Goal: Task Accomplishment & Management: Manage account settings

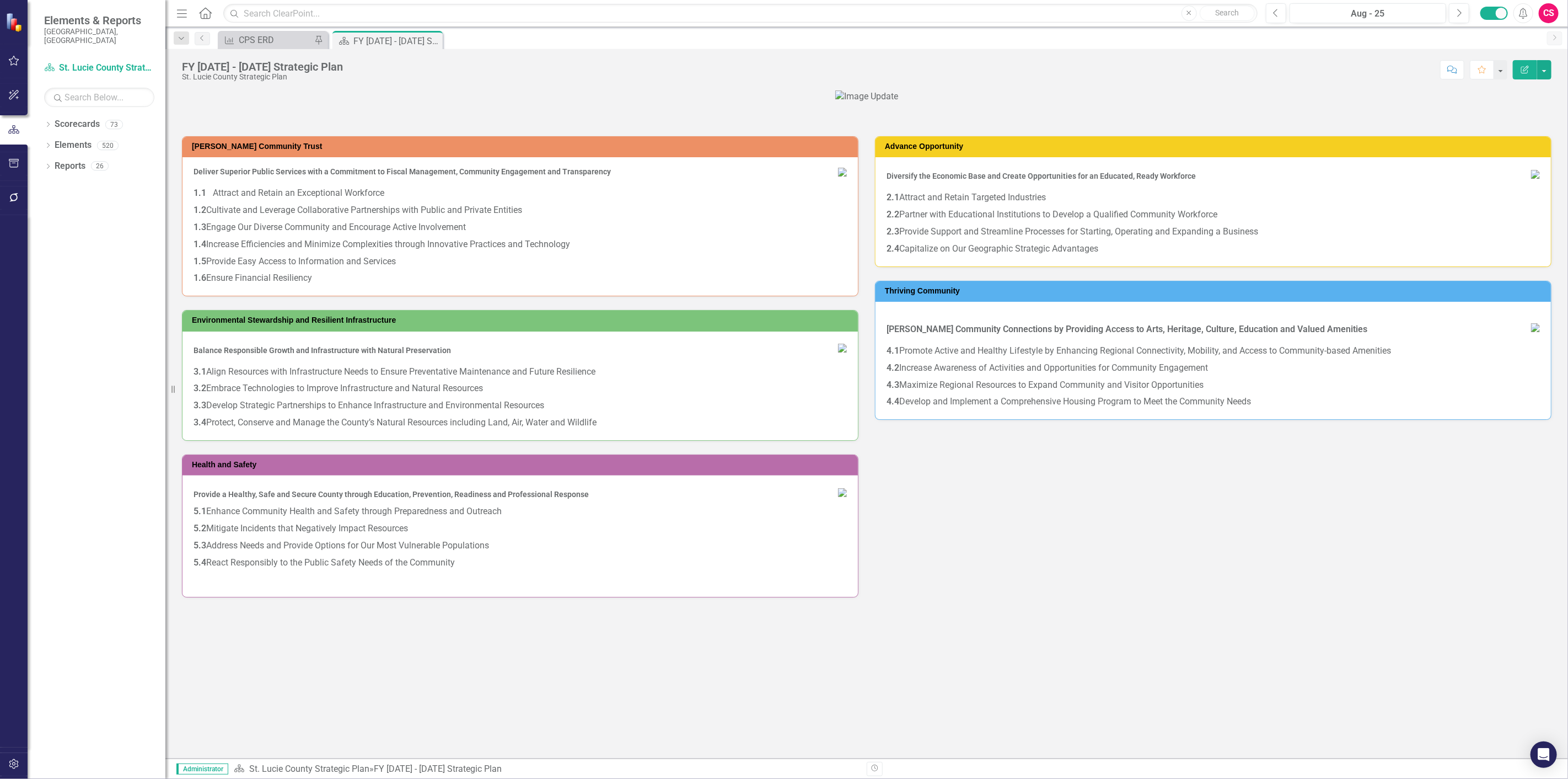
click at [1342, 63] on div "Score: N/A Aug - 25 Completed Comment Favorite Edit Report" at bounding box center [950, 70] width 1203 height 19
click at [15, 766] on icon "button" at bounding box center [14, 764] width 12 height 9
click at [63, 80] on link "Manage Users" at bounding box center [99, 86] width 110 height 13
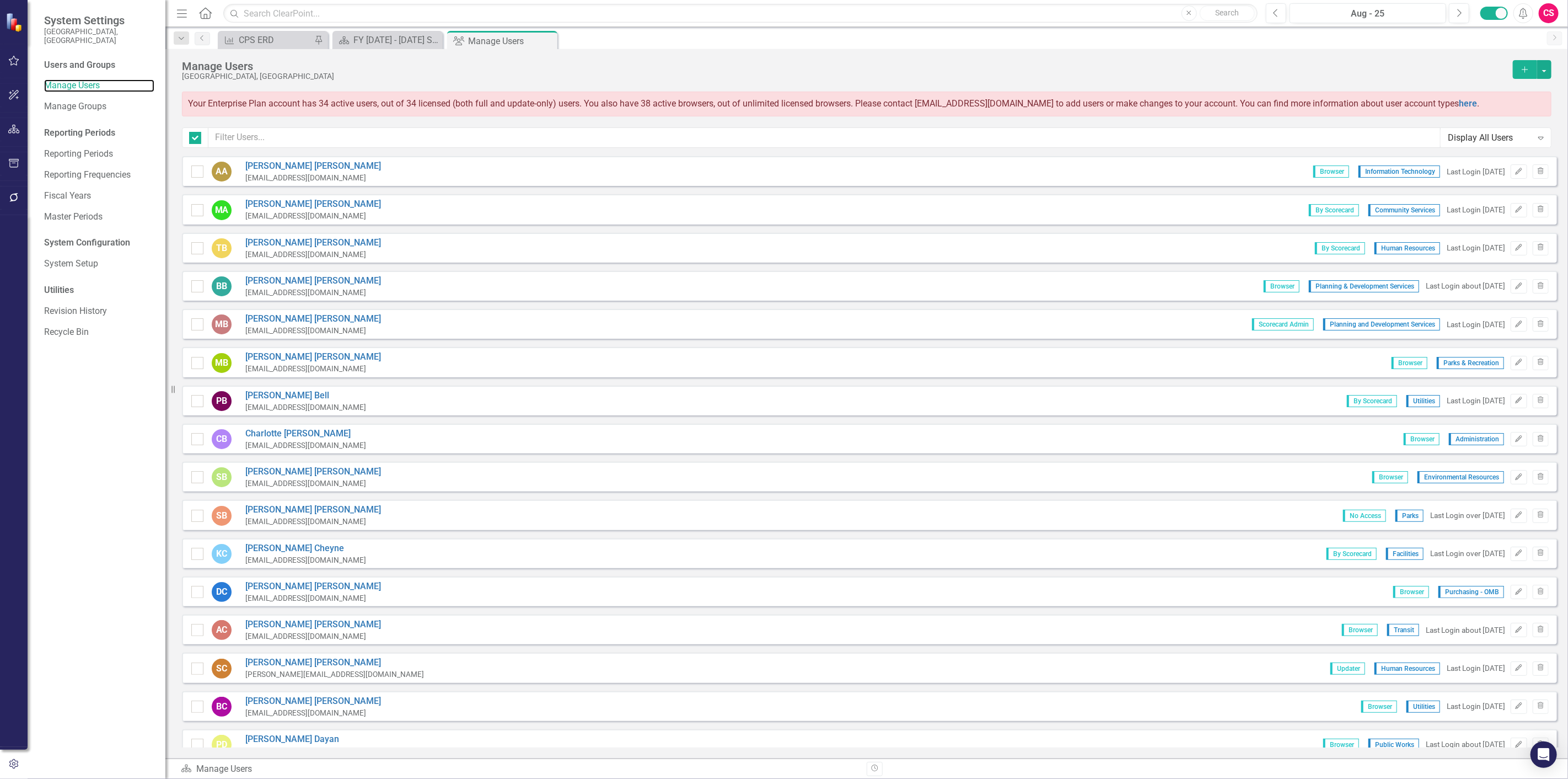
checkbox input "false"
click at [625, 130] on input "text" at bounding box center [824, 138] width 1232 height 20
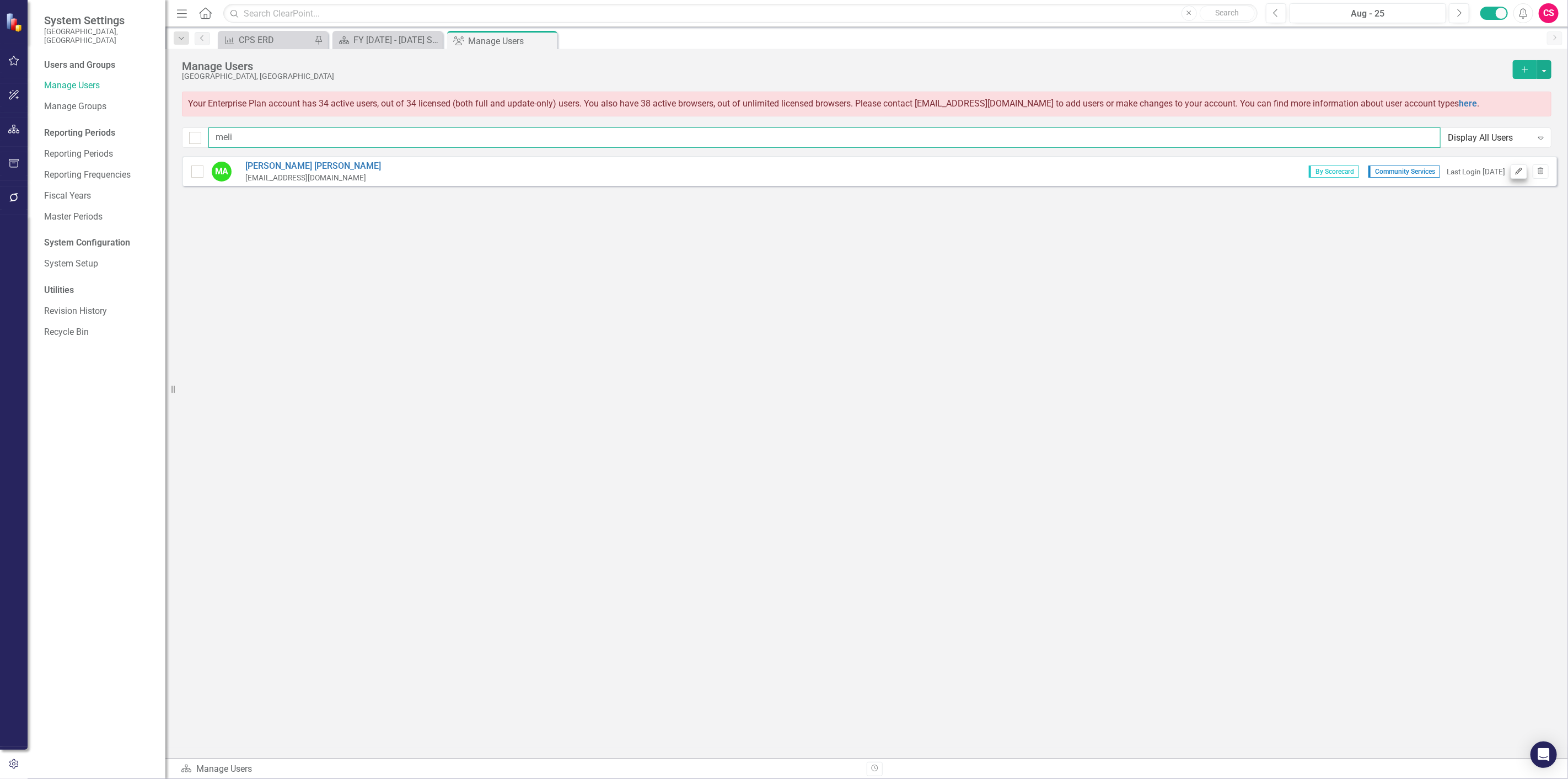
type input "meli"
click at [1517, 173] on icon "button" at bounding box center [1519, 171] width 7 height 7
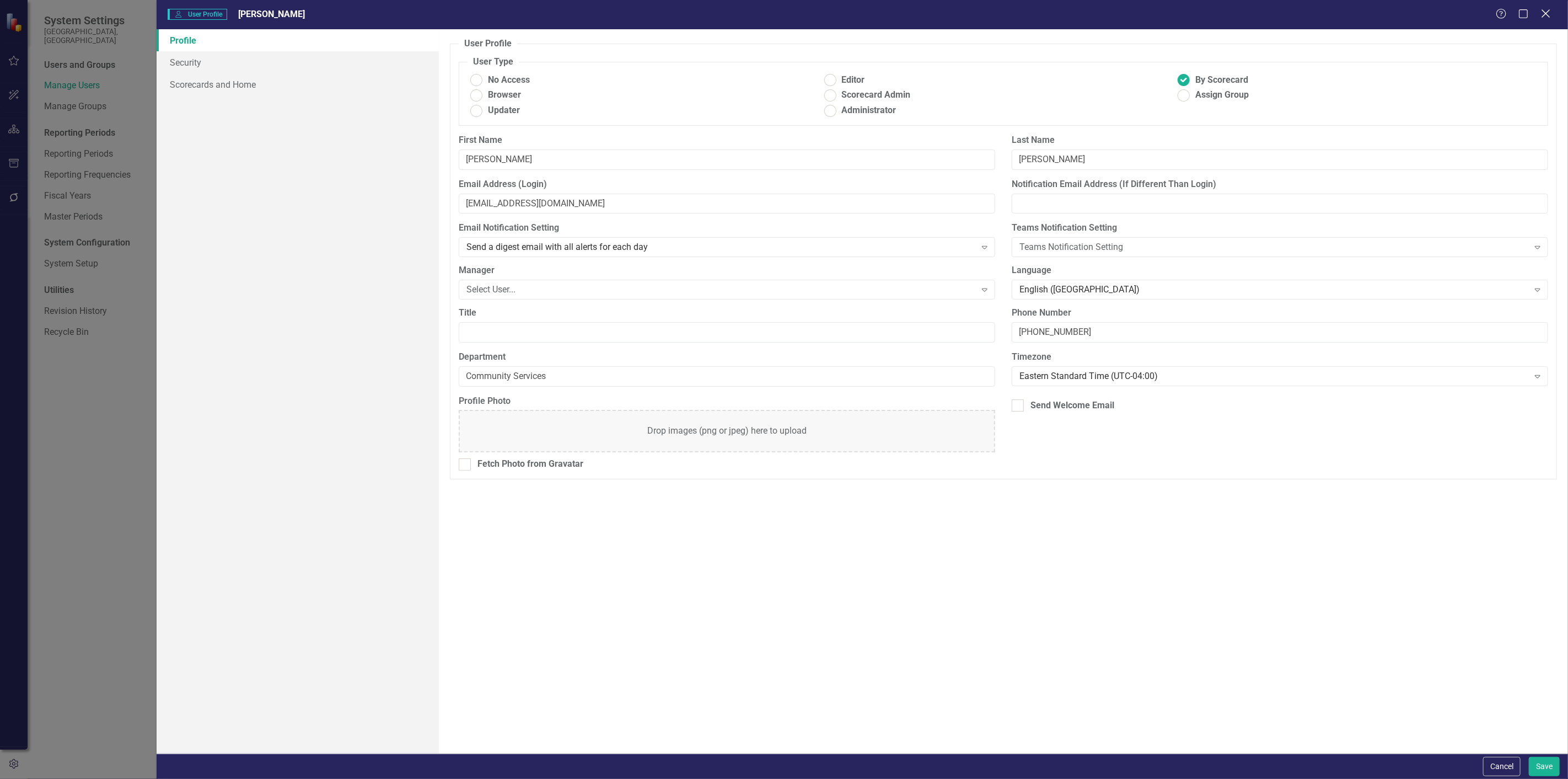
click at [1545, 17] on icon "Close" at bounding box center [1546, 13] width 14 height 10
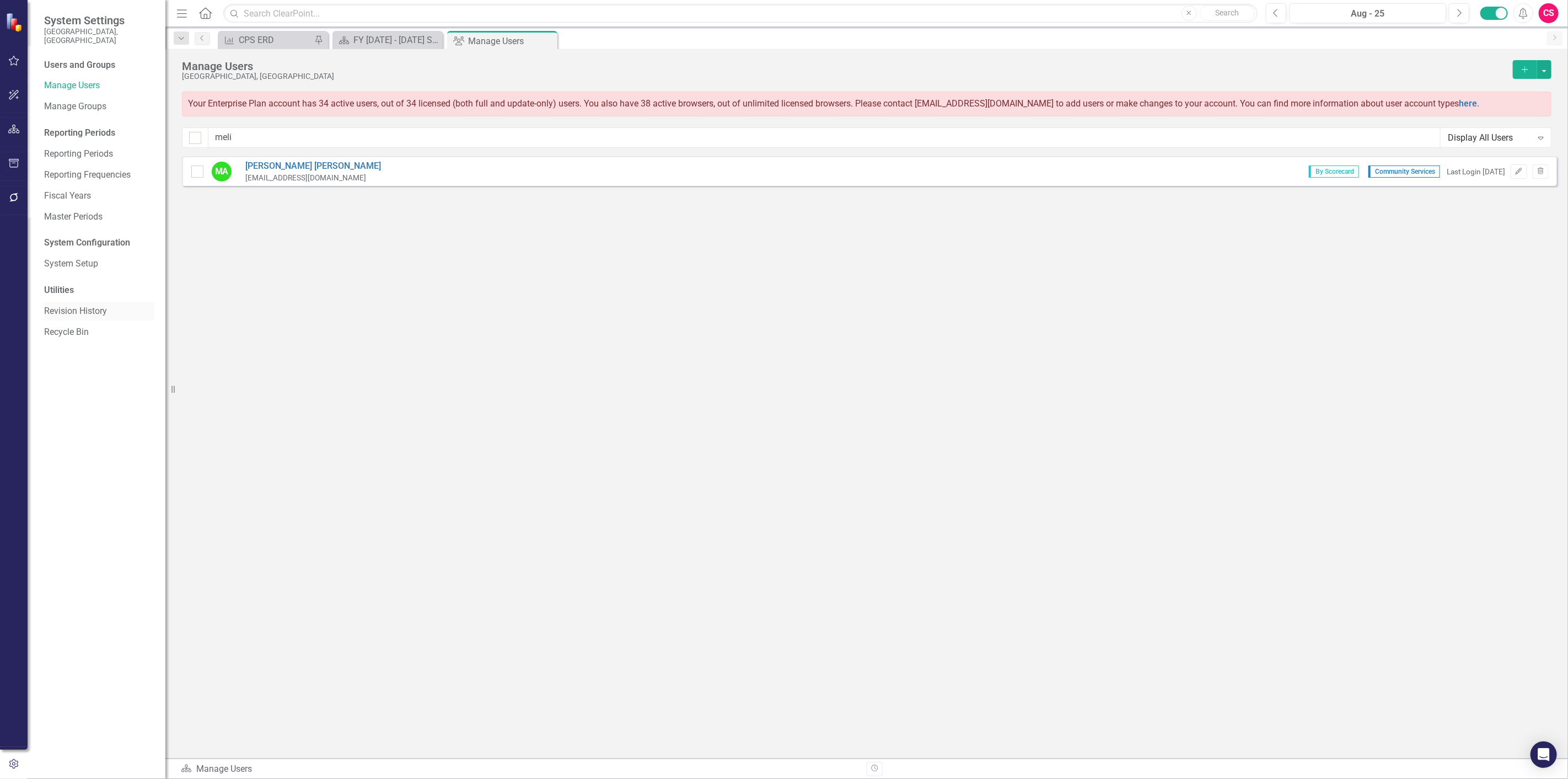
click at [80, 305] on link "Revision History" at bounding box center [99, 311] width 110 height 13
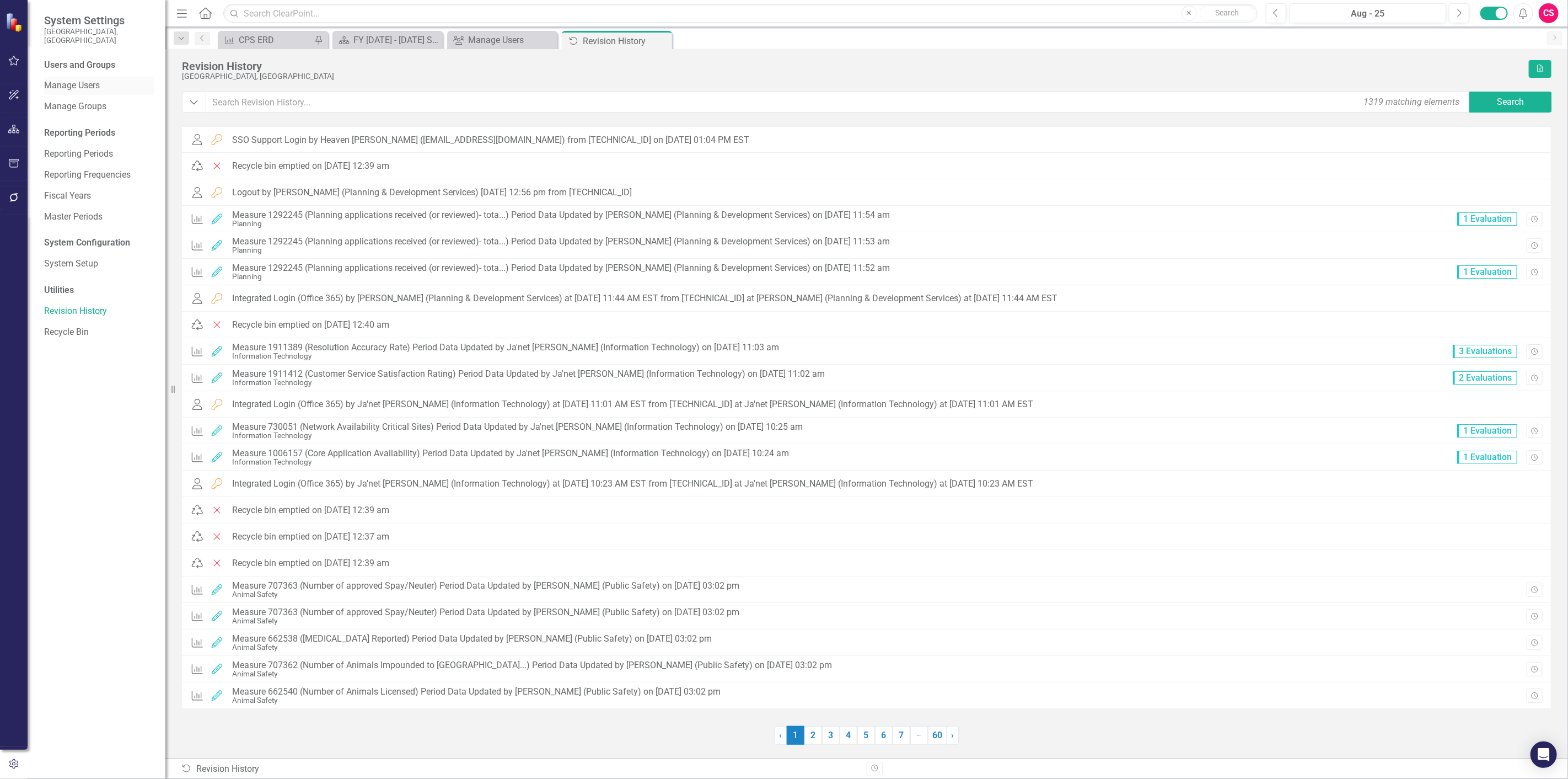
click at [85, 81] on link "Manage Users" at bounding box center [99, 86] width 110 height 13
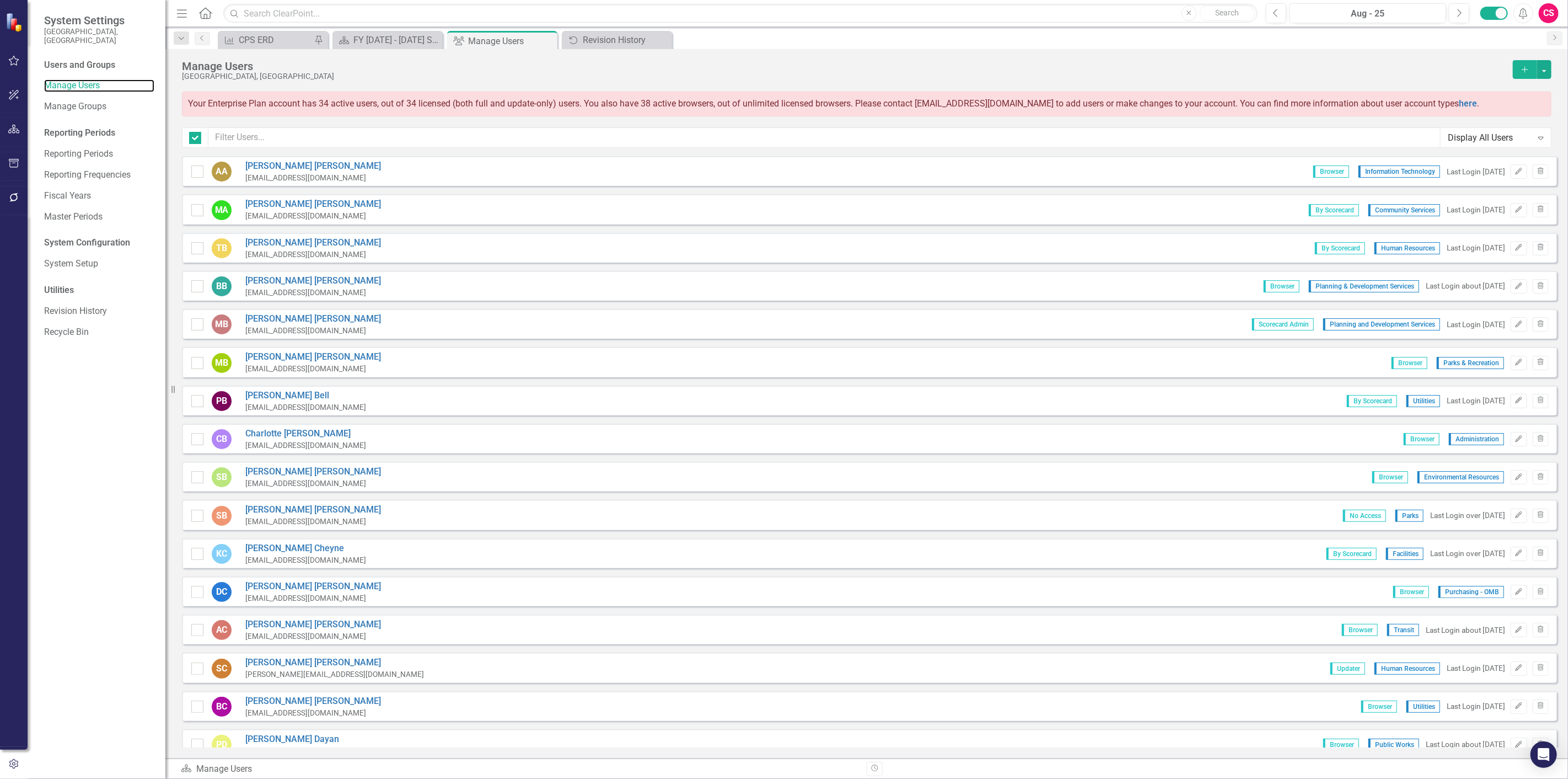
checkbox input "false"
click at [1456, 137] on div "Display All Users" at bounding box center [1490, 138] width 85 height 13
click at [1453, 175] on div "Administrators" at bounding box center [1499, 177] width 93 height 13
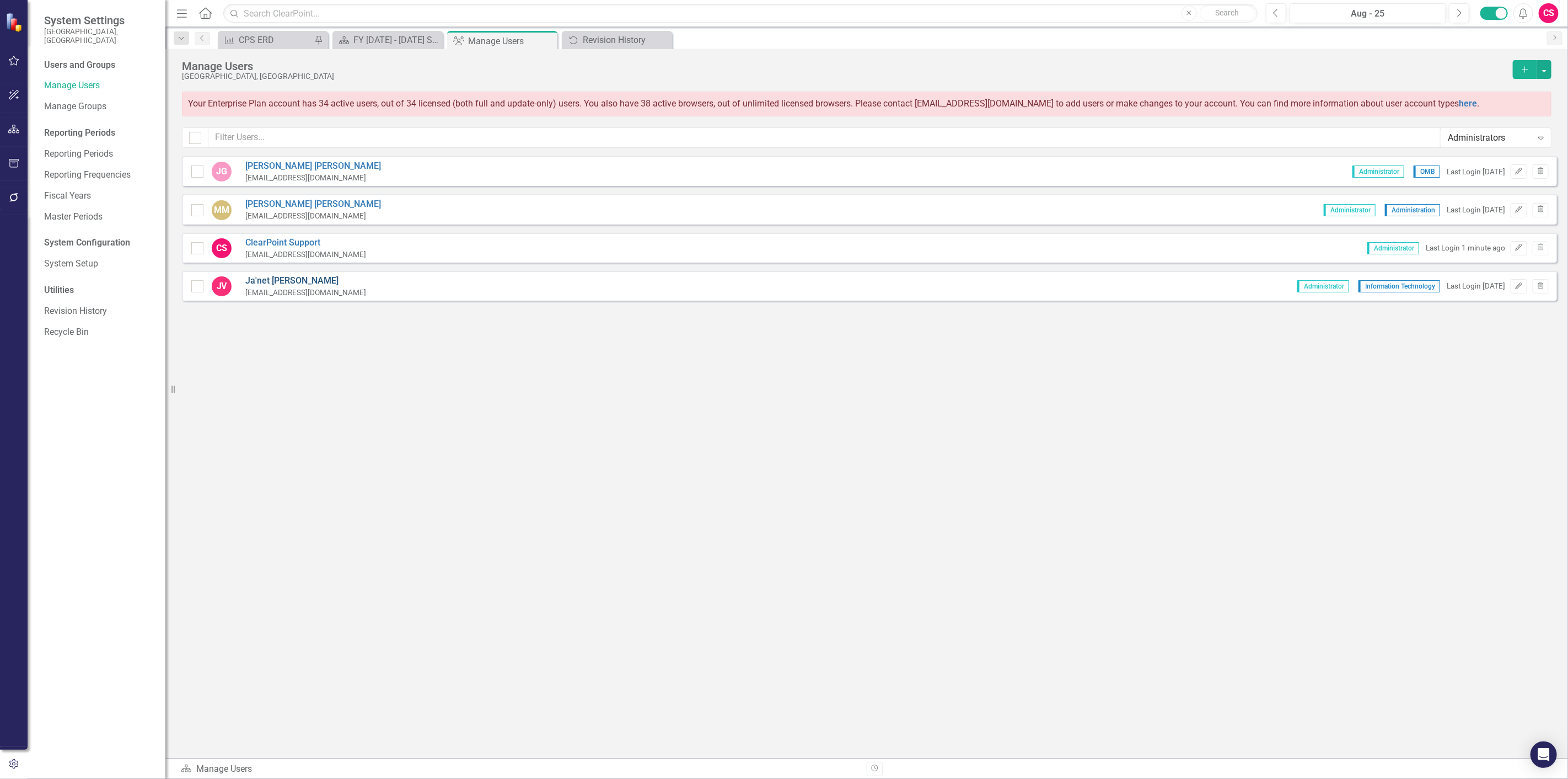
drag, startPoint x: 291, startPoint y: 276, endPoint x: 256, endPoint y: 279, distance: 35.1
click at [252, 275] on link "Ja'net [PERSON_NAME]" at bounding box center [305, 282] width 121 height 13
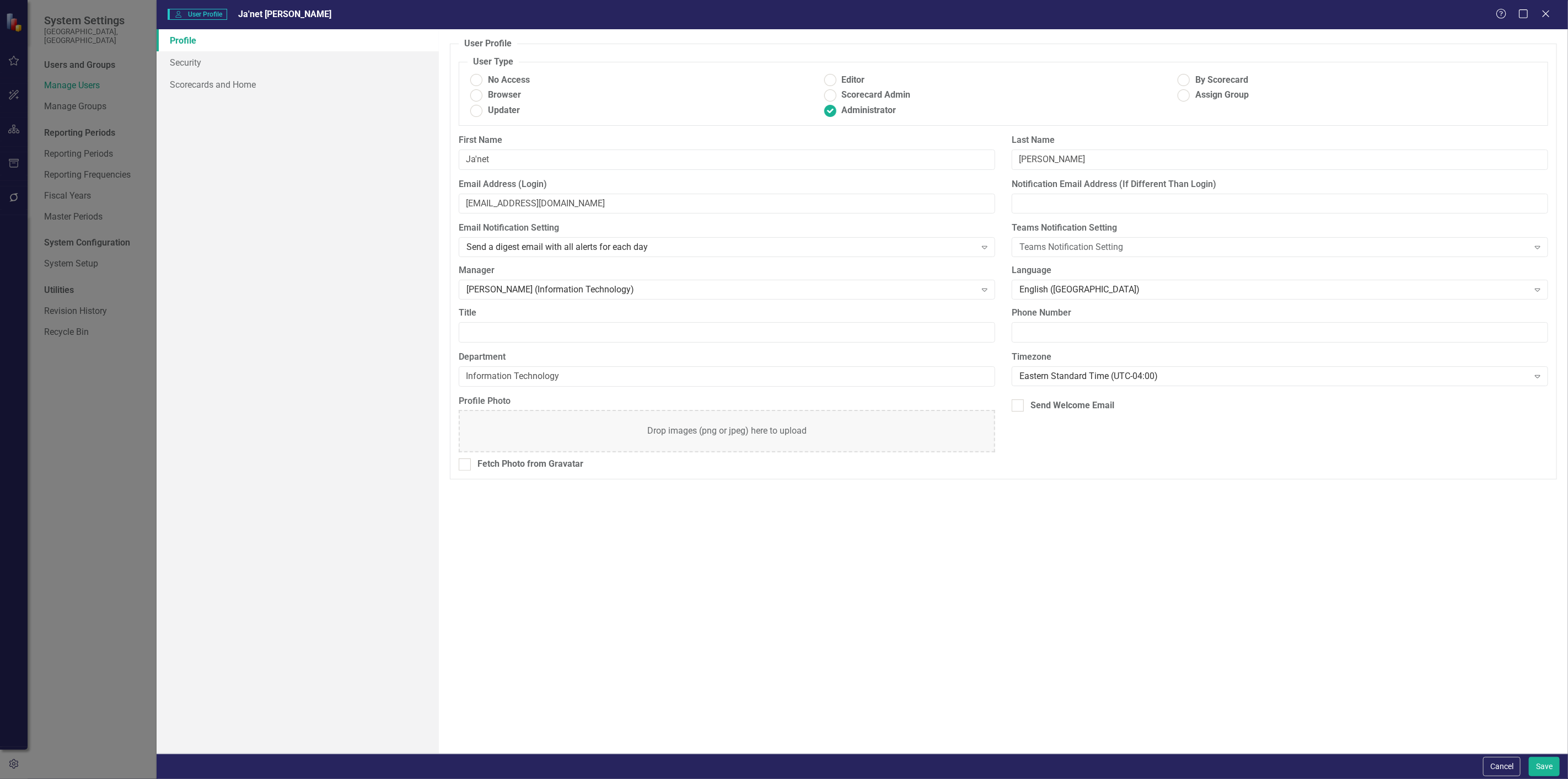
click at [256, 279] on div "User User Profile [PERSON_NAME] [PERSON_NAME] Help Maximize Close Profile Secur…" at bounding box center [784, 390] width 1568 height 779
drag, startPoint x: 432, startPoint y: 141, endPoint x: 376, endPoint y: 140, distance: 56.0
click at [376, 140] on div "Profile Security Scorecards and Home User Profile ClearPoint has a wealth of op…" at bounding box center [862, 391] width 1412 height 725
click at [1550, 14] on icon "Close" at bounding box center [1546, 13] width 14 height 10
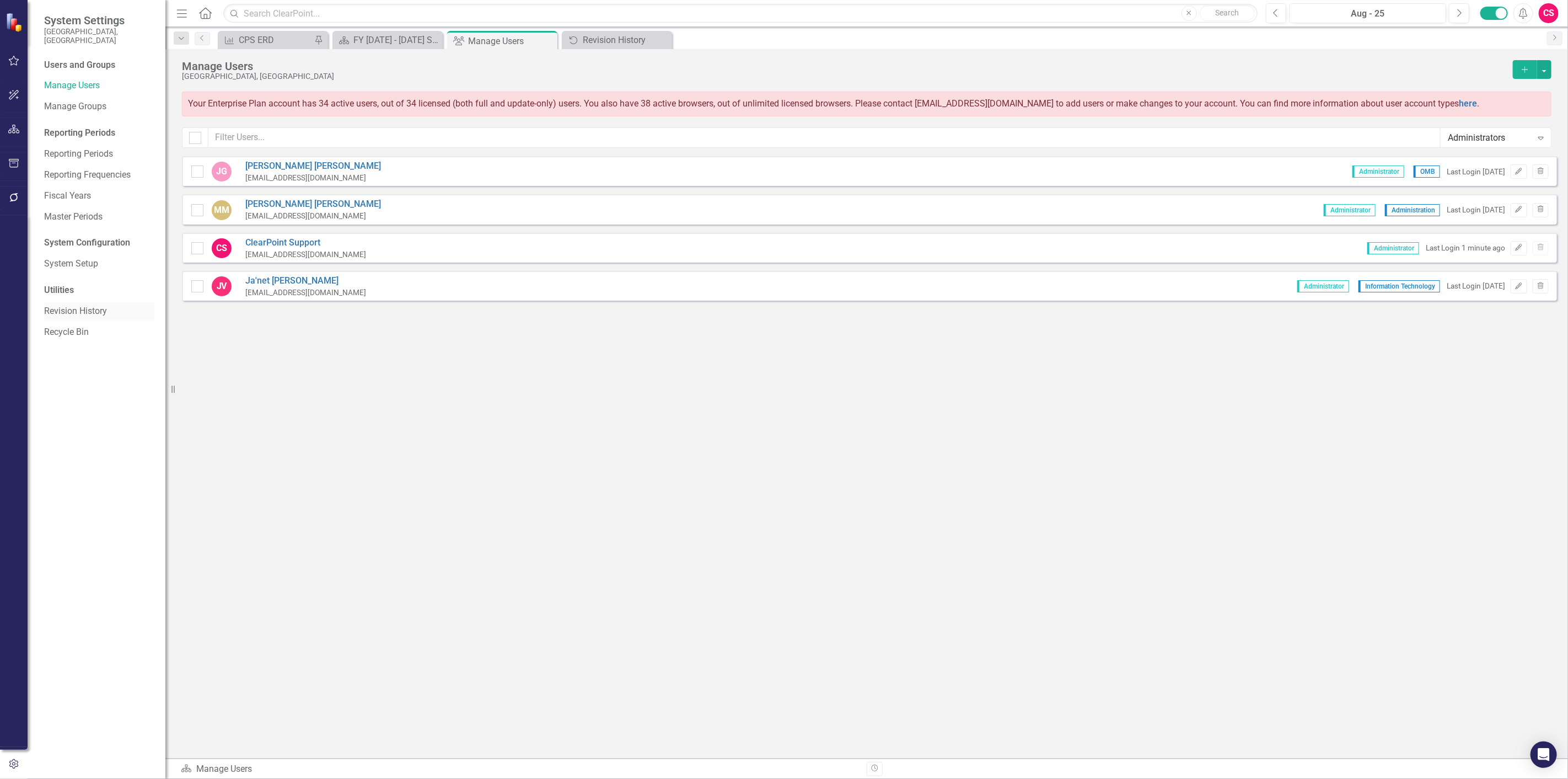
click at [80, 305] on link "Revision History" at bounding box center [99, 311] width 110 height 13
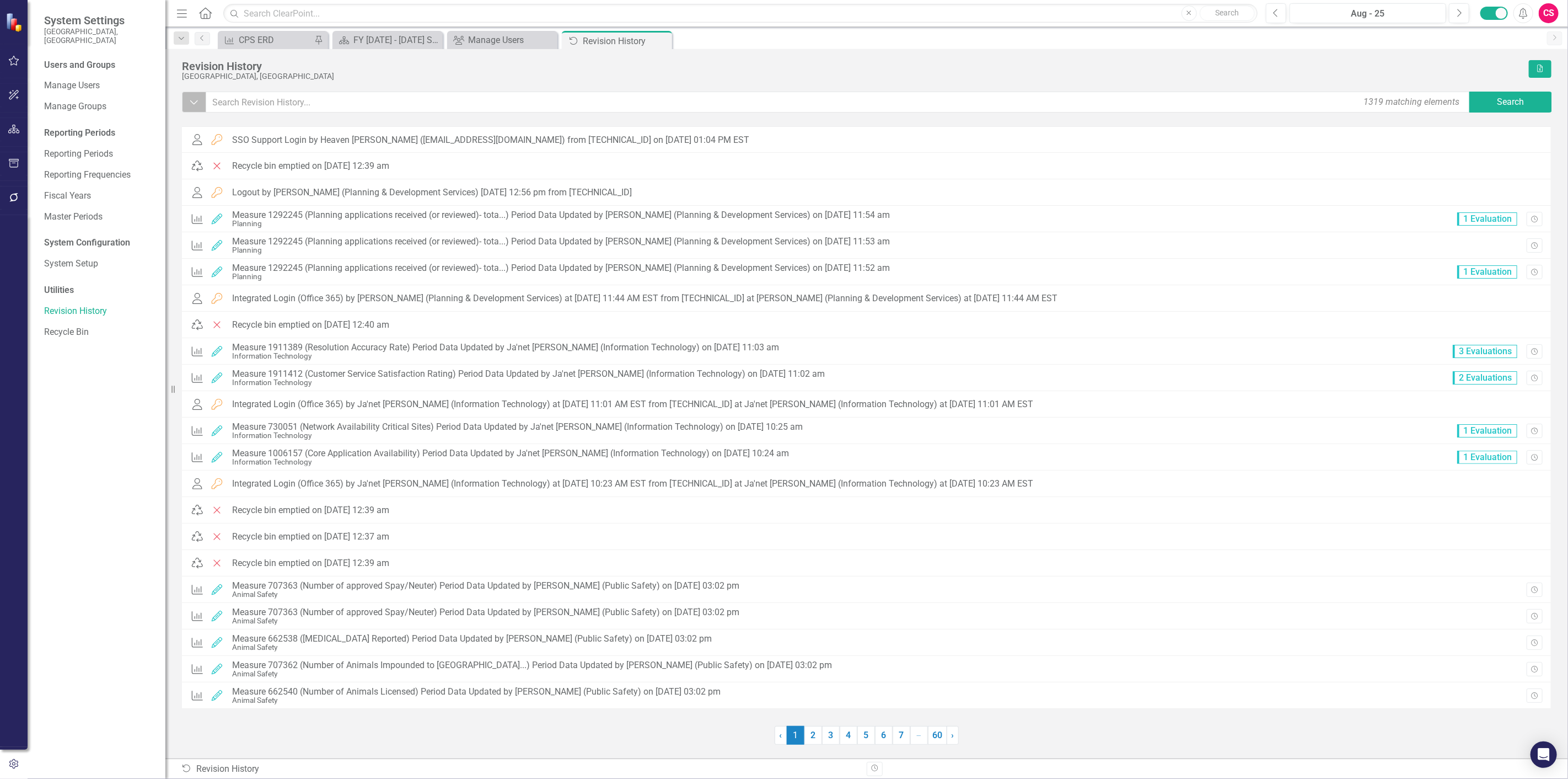
click at [198, 106] on icon "Dropdown" at bounding box center [194, 101] width 10 height 11
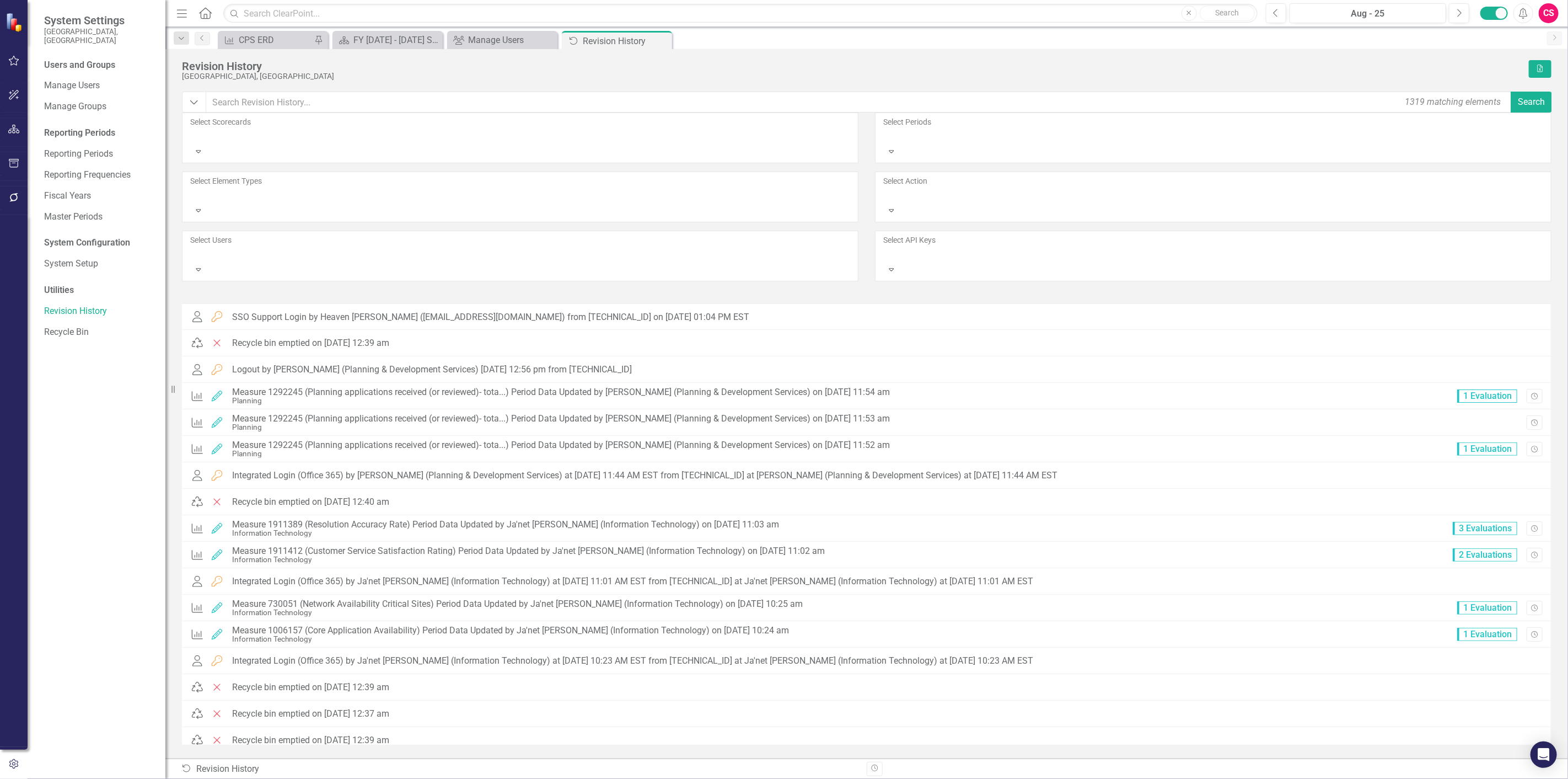
click at [192, 247] on div at bounding box center [191, 253] width 1 height 13
type input "ja"
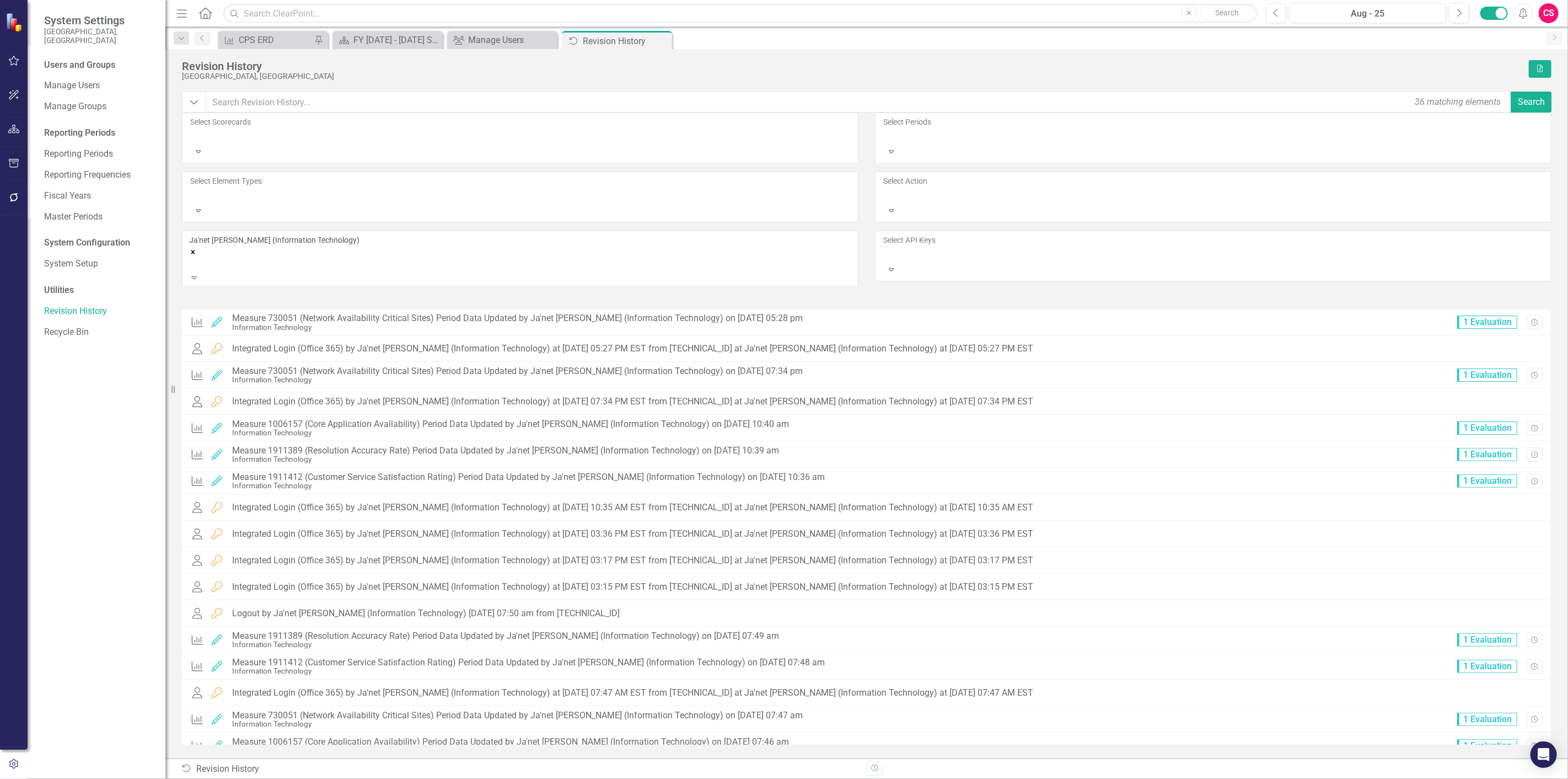
click at [197, 248] on icon "Remove Ja'net Vercillo (Information Technology)" at bounding box center [192, 252] width 8 height 8
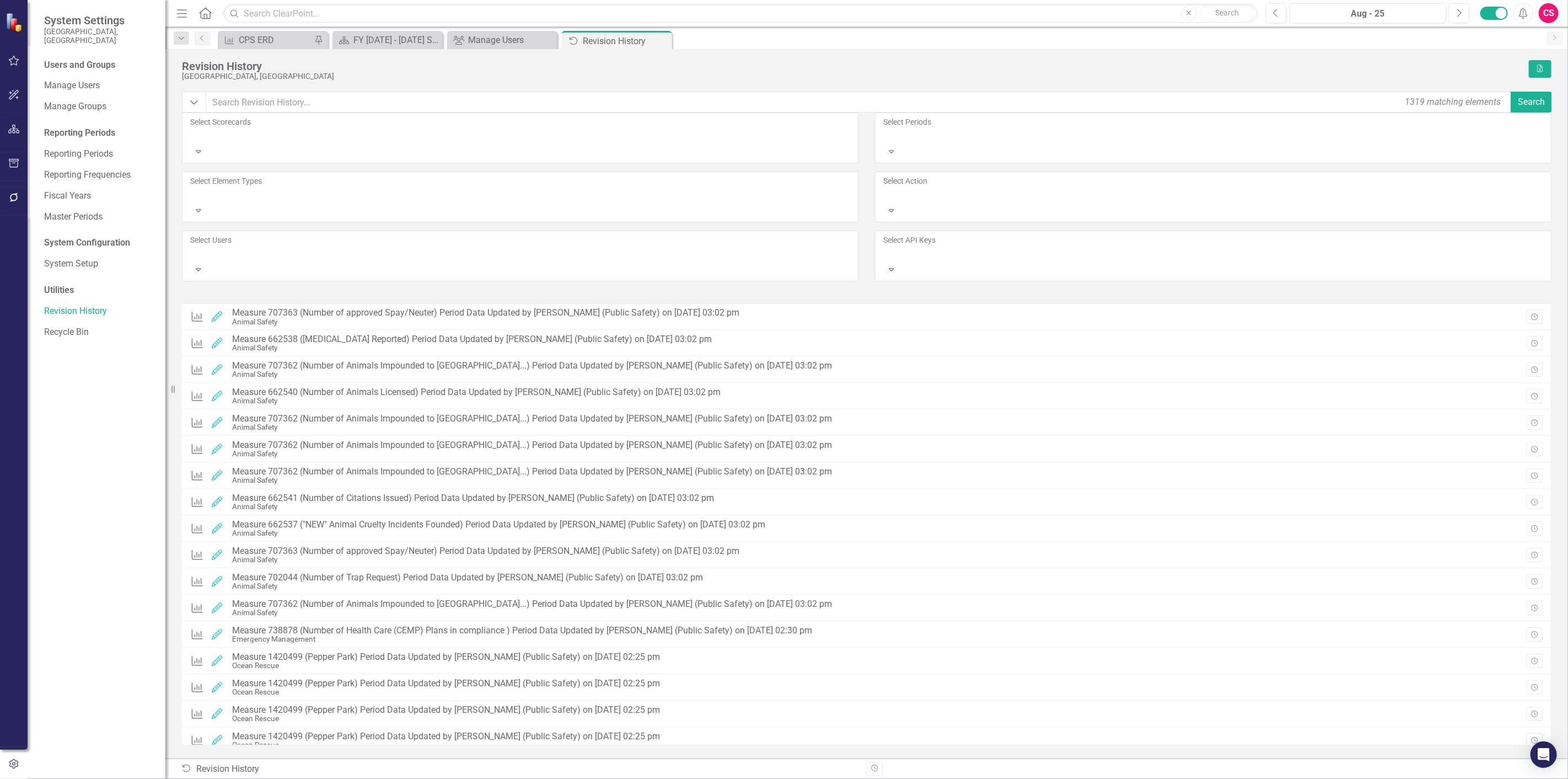
click at [203, 266] on icon "Expand" at bounding box center [198, 269] width 10 height 8
type input "mich"
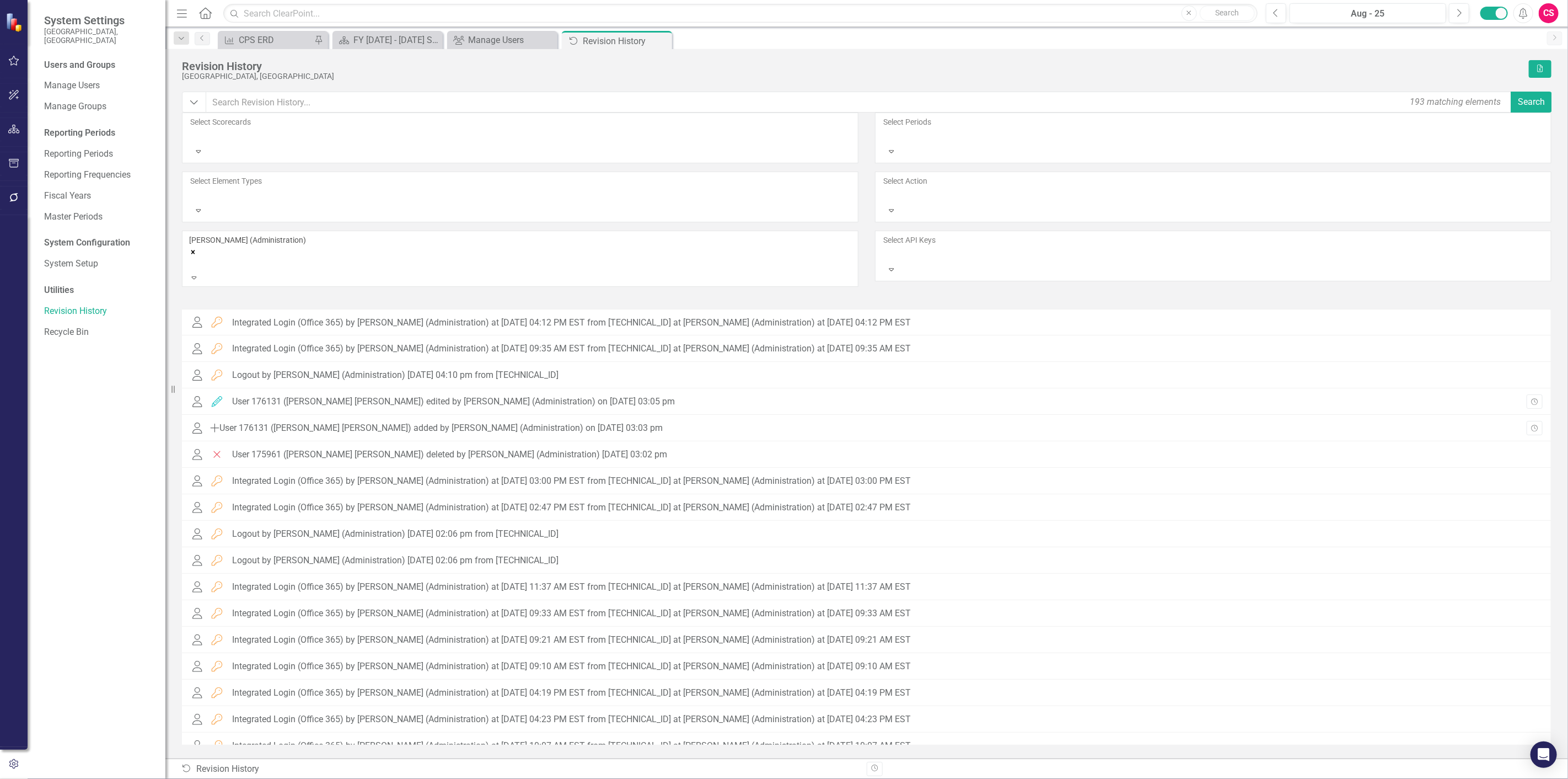
click at [885, 188] on div at bounding box center [884, 194] width 1 height 13
click at [918, 778] on div "Added" at bounding box center [786, 788] width 1551 height 13
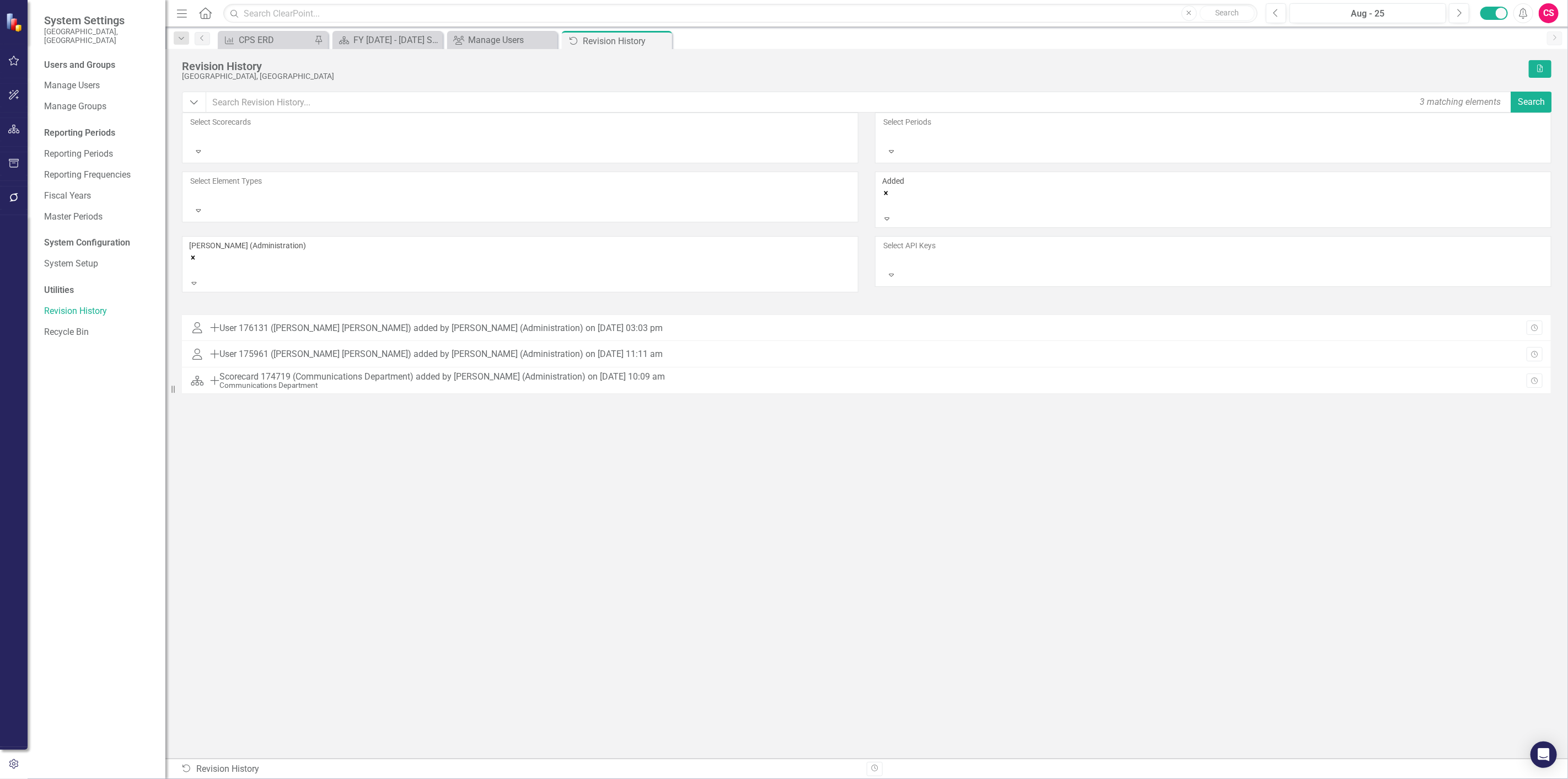
click at [890, 189] on icon "Remove Added" at bounding box center [886, 193] width 8 height 8
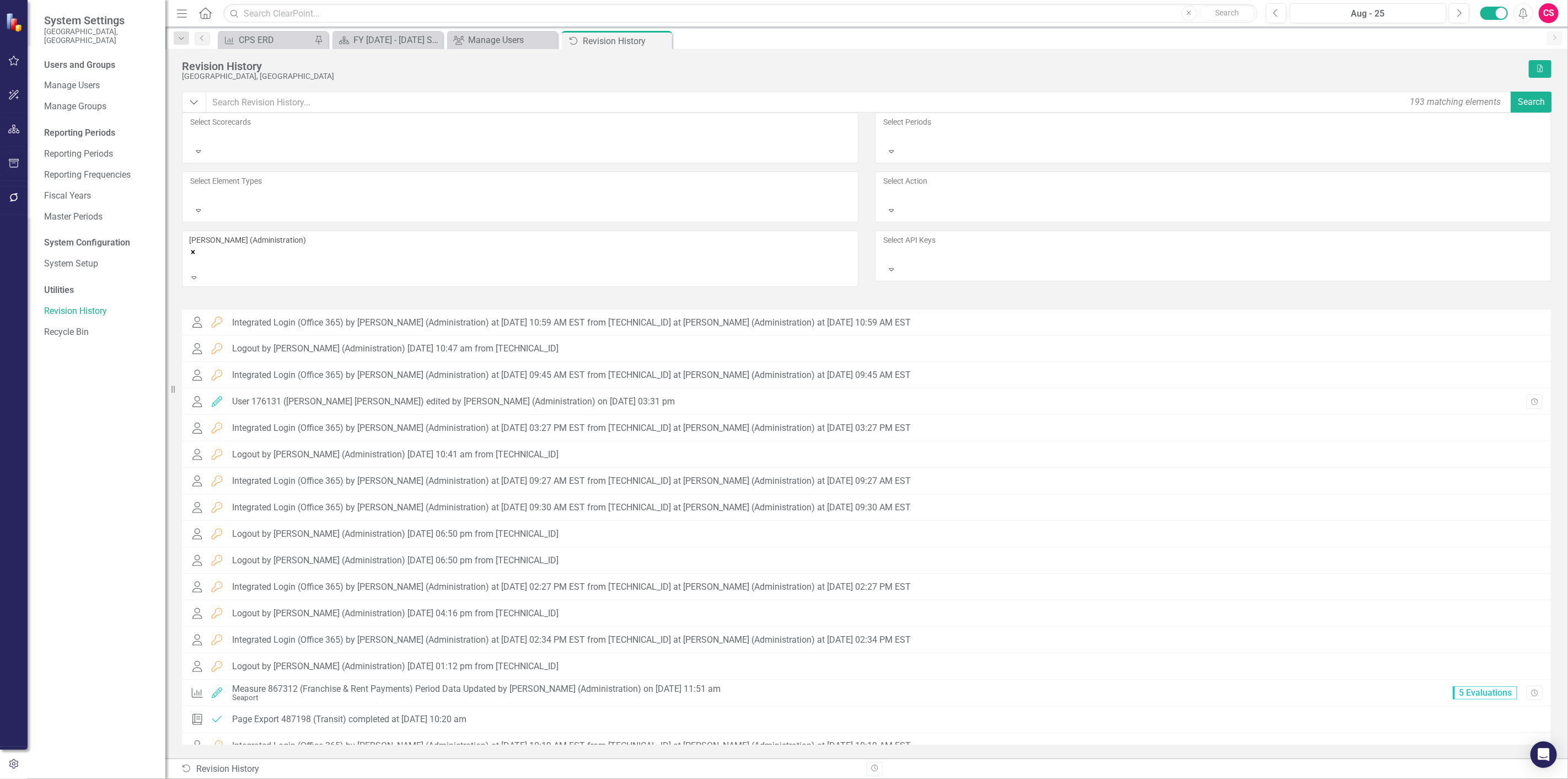
click at [197, 248] on icon "Remove Michael Manning (Administration)" at bounding box center [192, 252] width 8 height 8
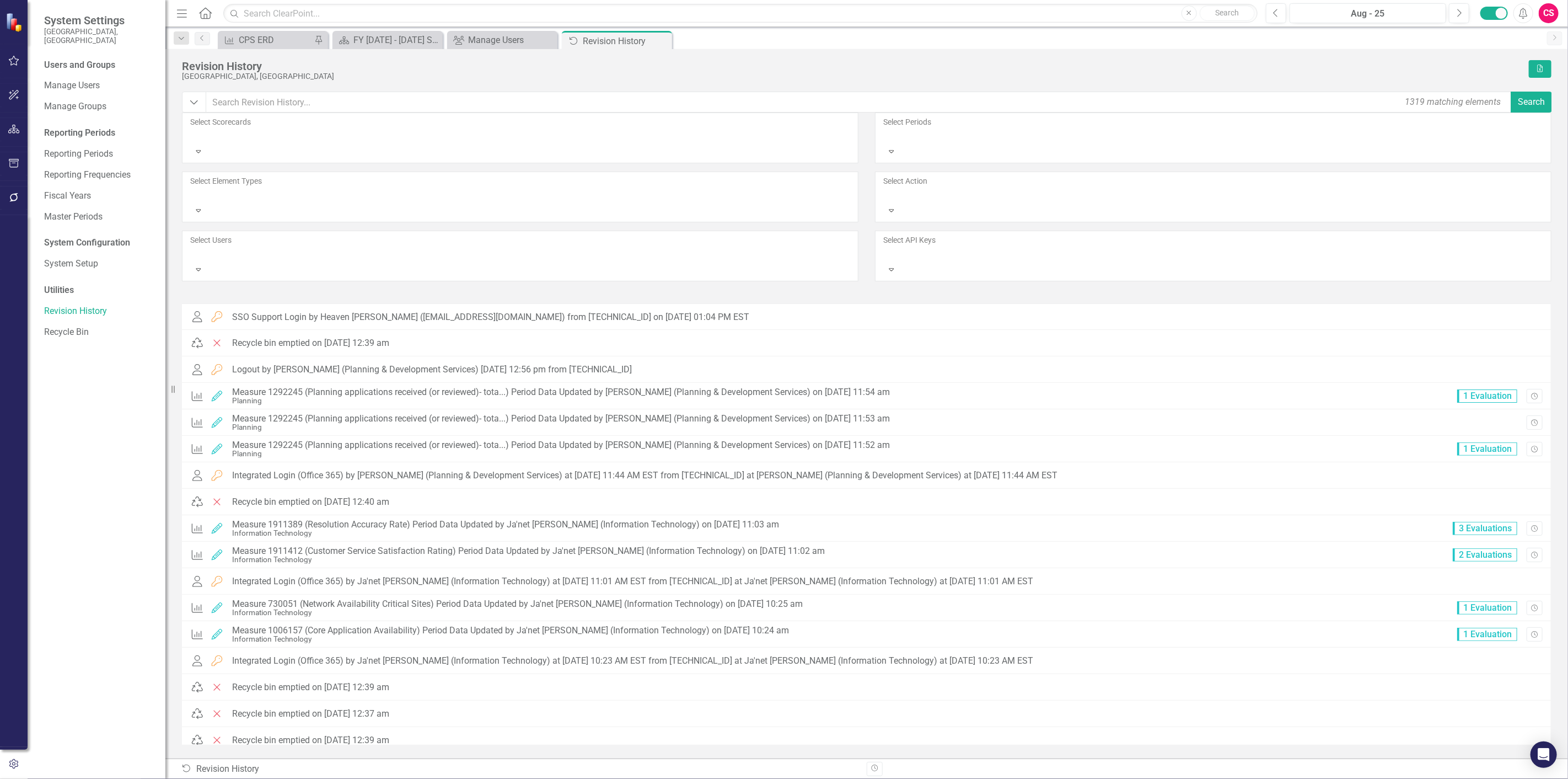
click at [192, 188] on div at bounding box center [191, 194] width 1 height 13
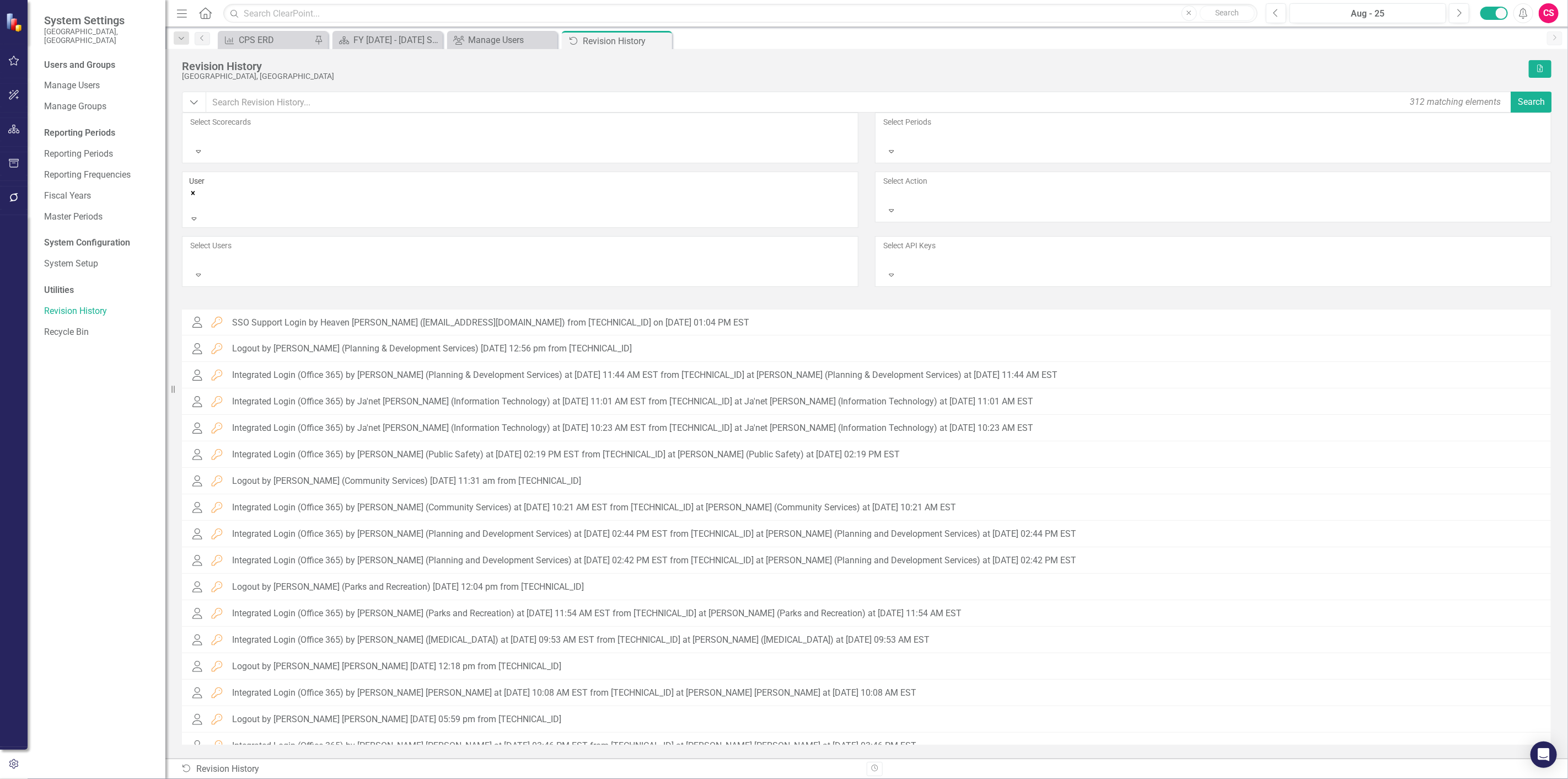
click at [885, 188] on div at bounding box center [884, 194] width 1 height 13
click at [941, 778] on div "Added" at bounding box center [786, 788] width 1551 height 13
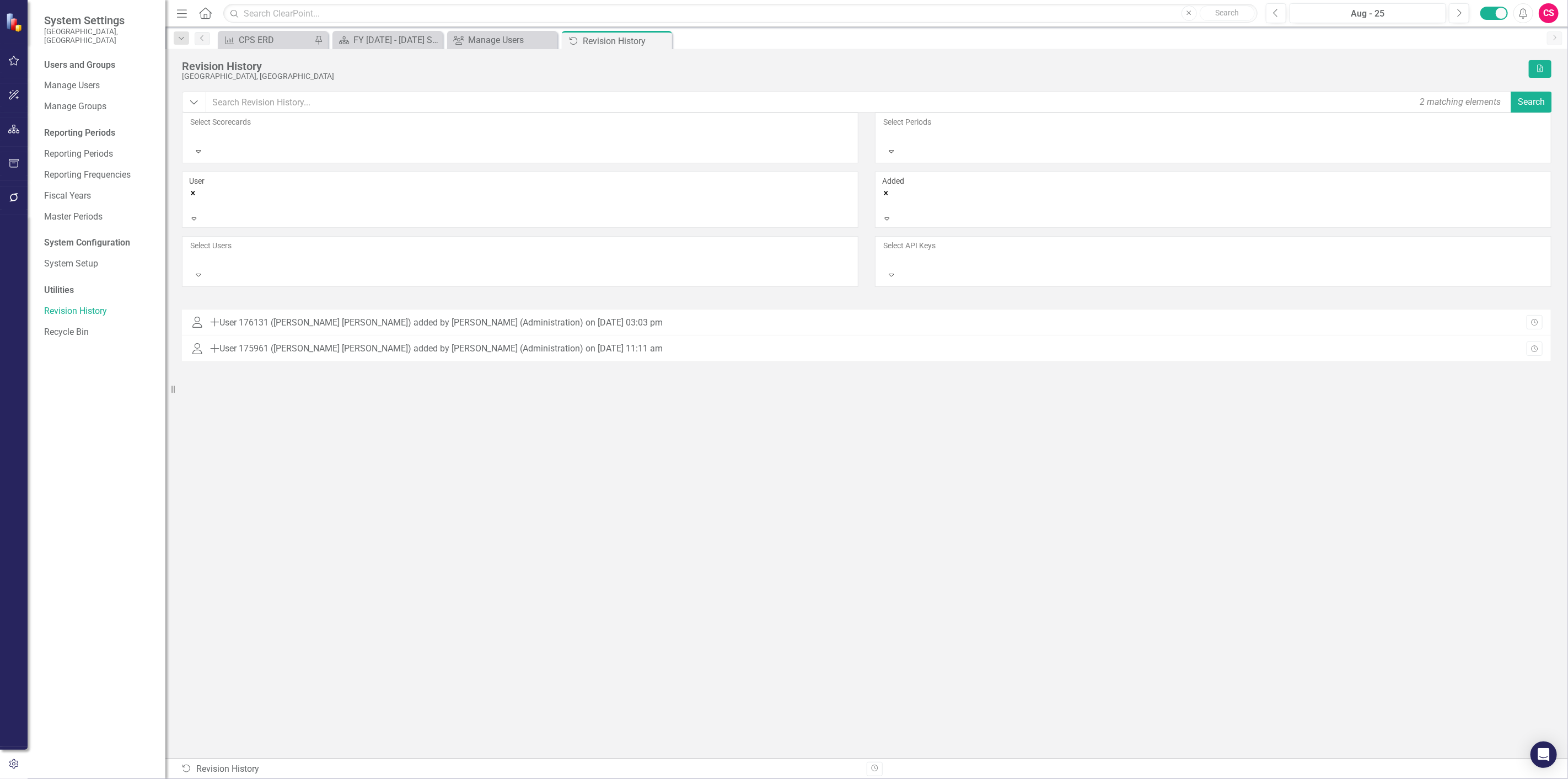
click at [892, 214] on icon "Expand" at bounding box center [887, 218] width 10 height 8
click at [1113, 778] on div "Edited" at bounding box center [786, 788] width 1551 height 13
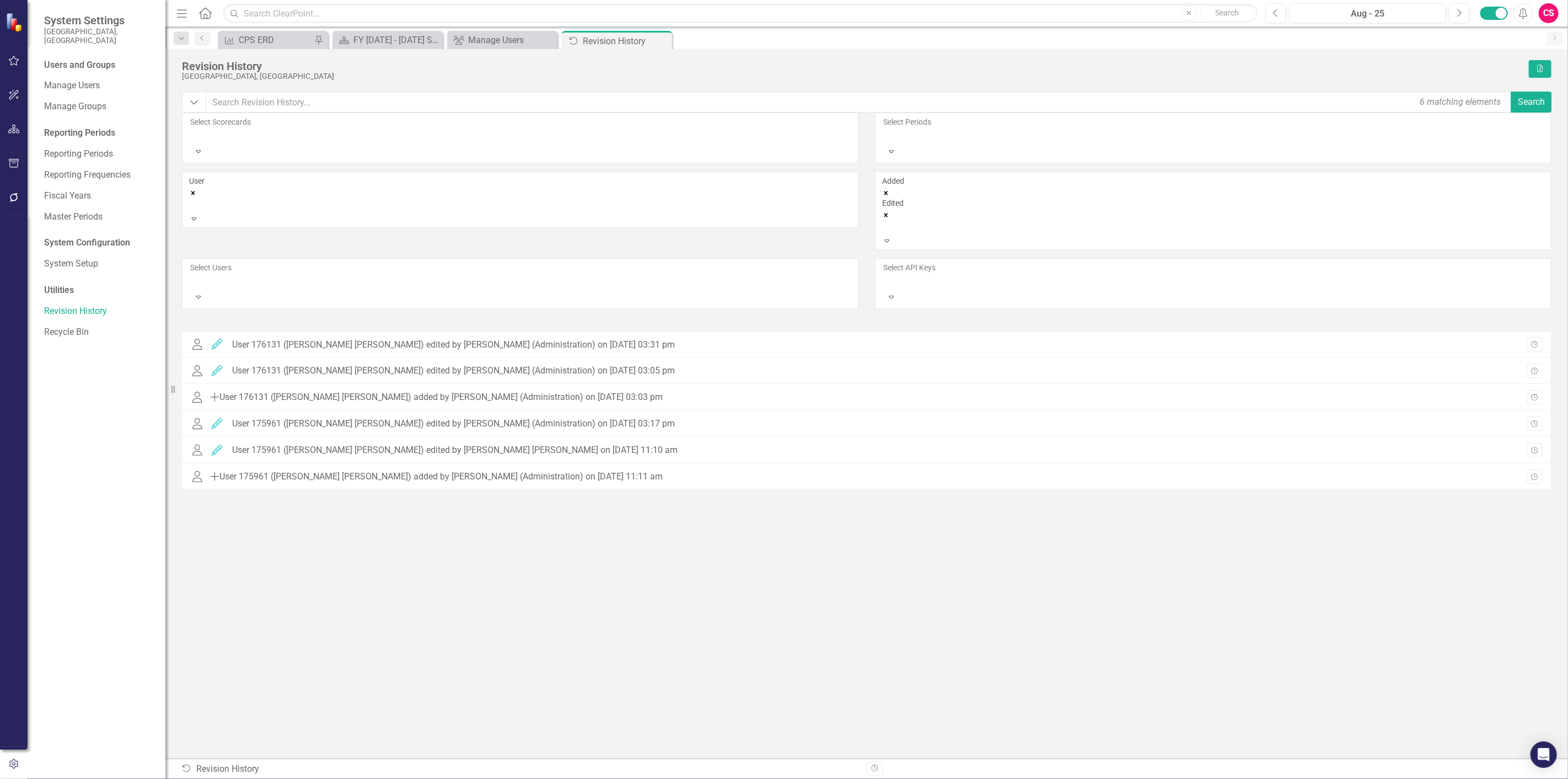
click at [892, 237] on icon "Expand" at bounding box center [887, 240] width 10 height 8
click at [964, 778] on div "Updated" at bounding box center [784, 788] width 1568 height 18
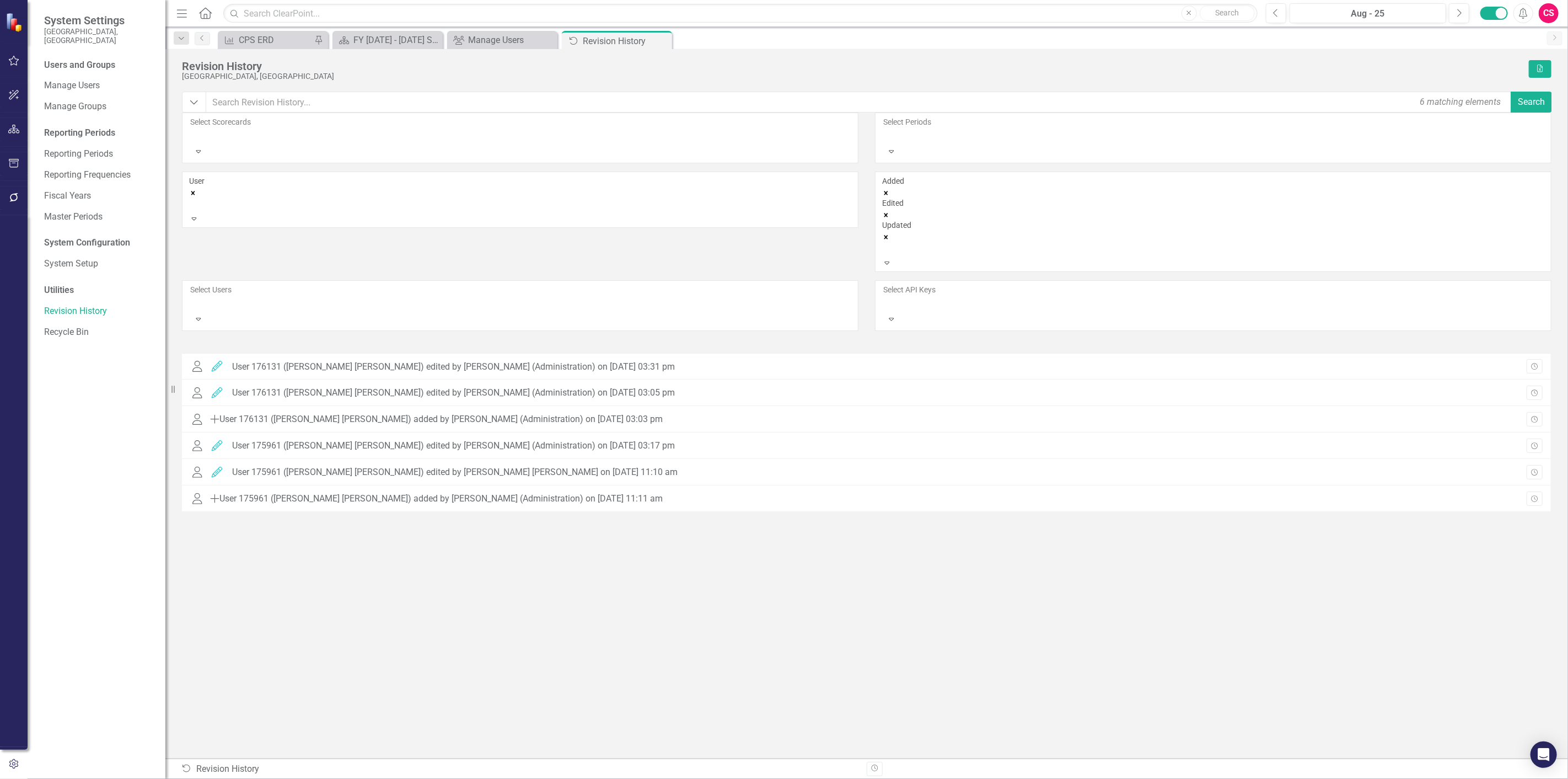
click at [892, 258] on icon "Expand" at bounding box center [887, 262] width 10 height 8
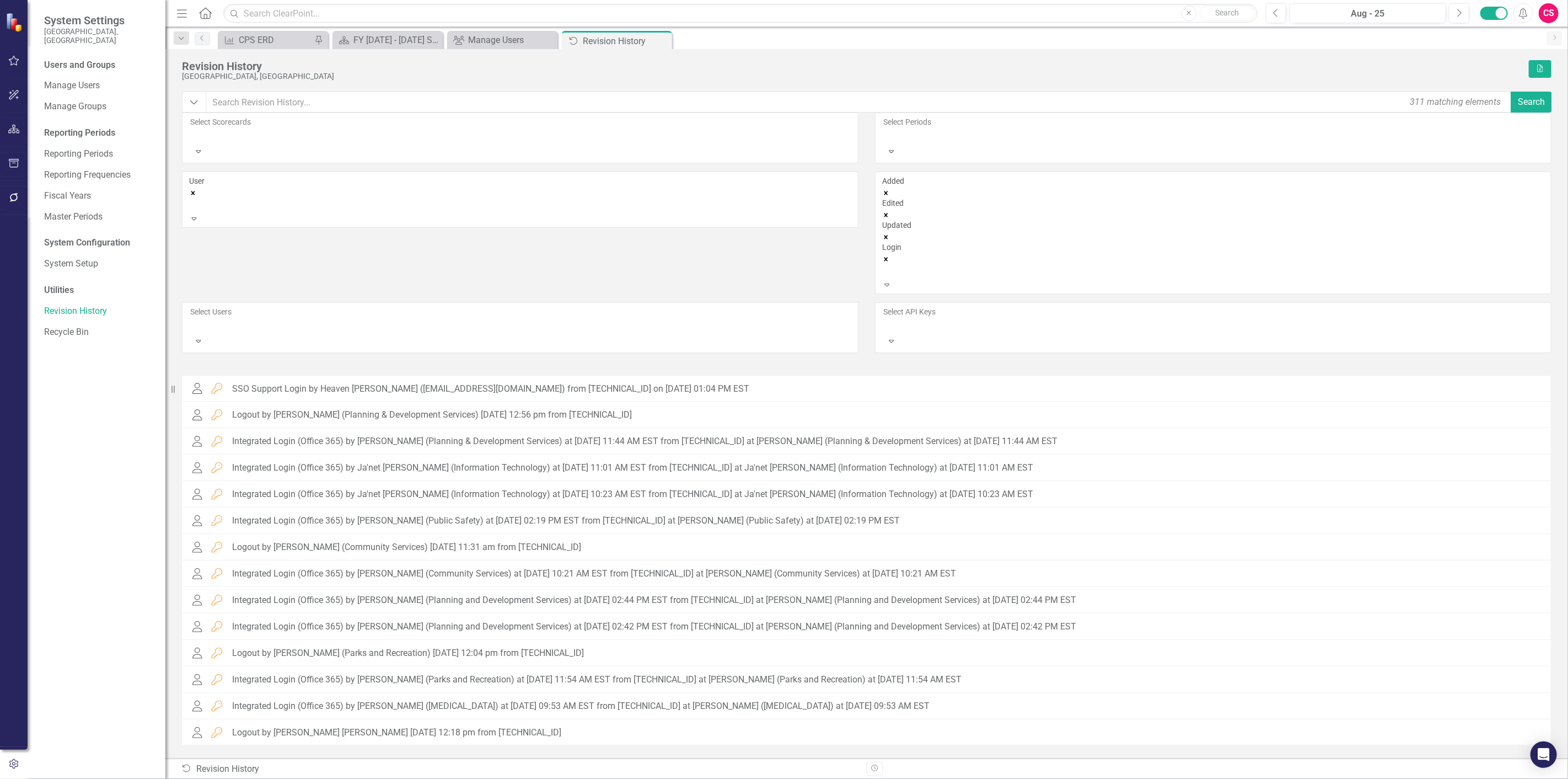
click at [197, 189] on icon "Remove User" at bounding box center [192, 193] width 8 height 8
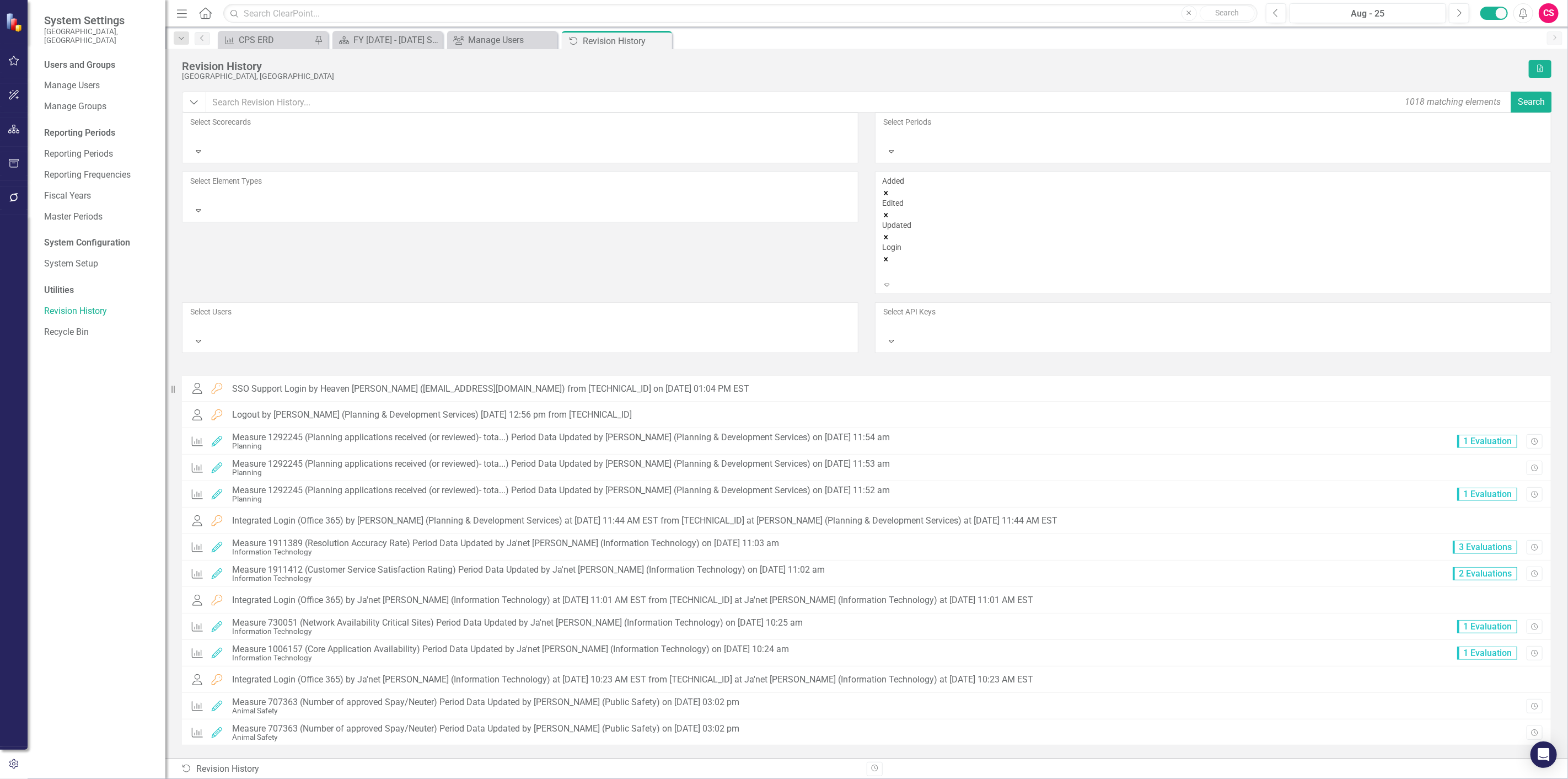
click at [910, 175] on div "Added" at bounding box center [1213, 180] width 662 height 11
click at [890, 189] on icon "Remove Added" at bounding box center [886, 193] width 8 height 8
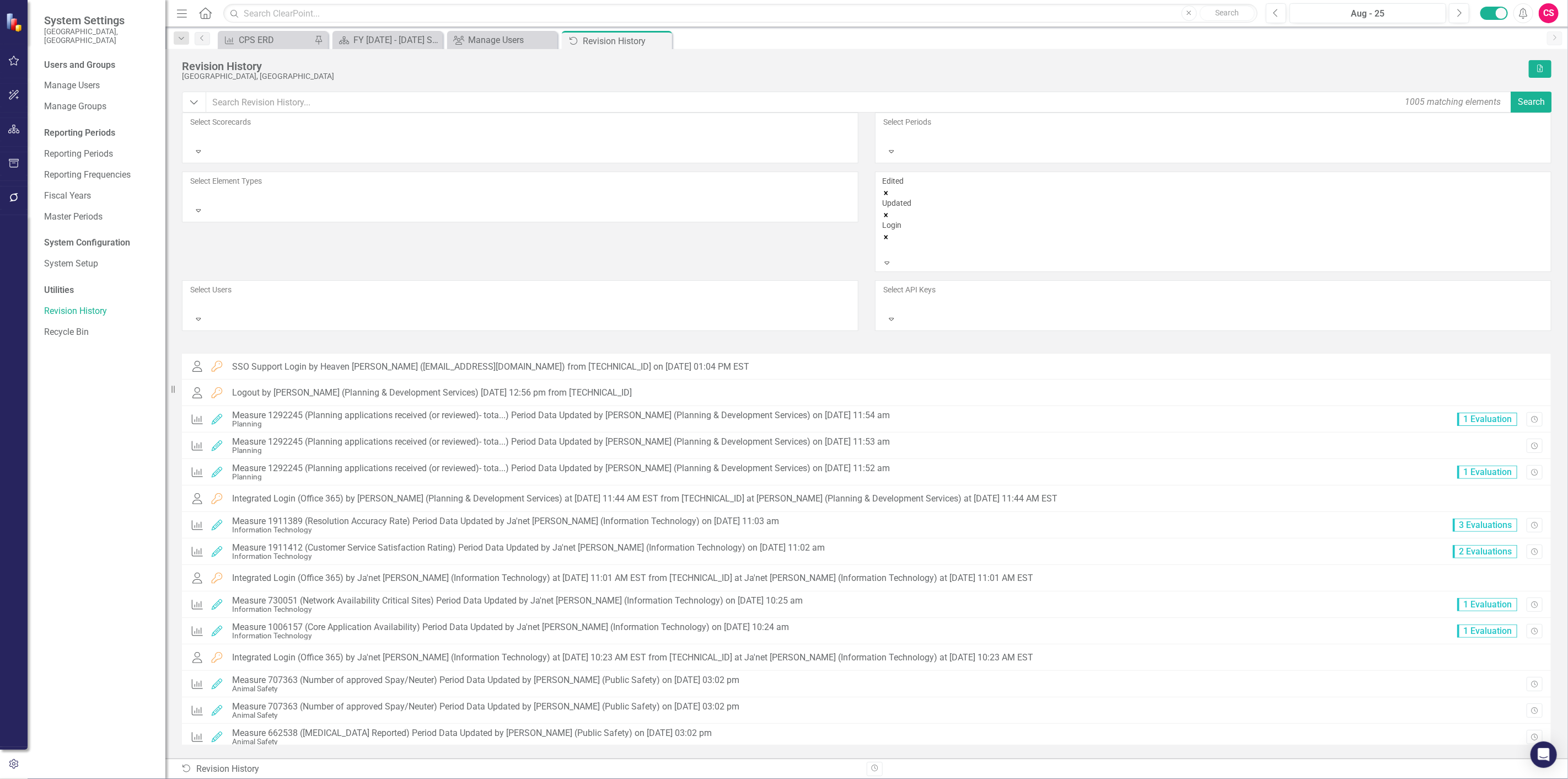
click at [890, 189] on icon "Remove Edited" at bounding box center [886, 193] width 8 height 8
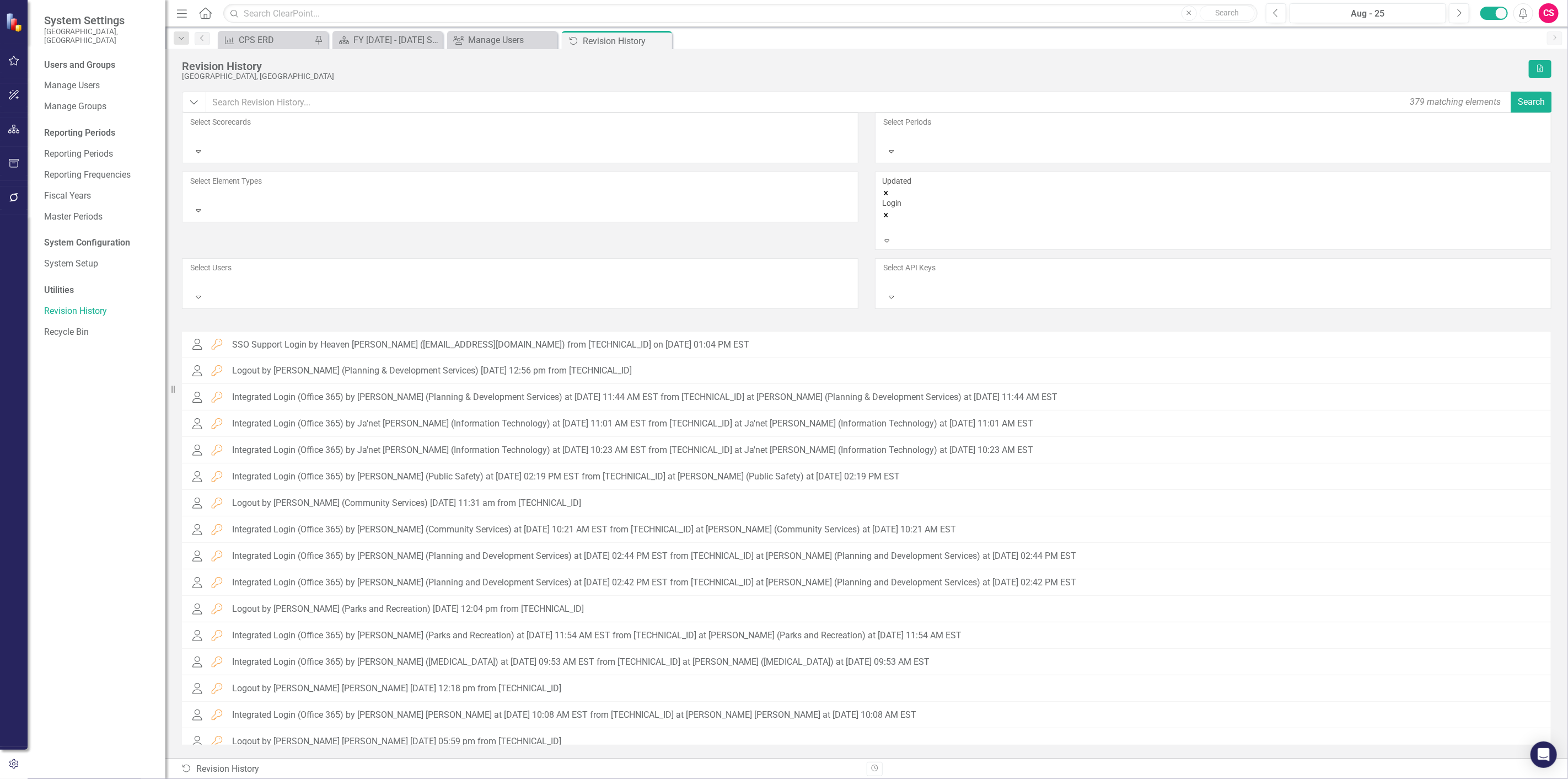
click at [920, 175] on div "Updated" at bounding box center [1213, 186] width 662 height 22
click at [890, 211] on icon "Remove Login" at bounding box center [886, 215] width 8 height 8
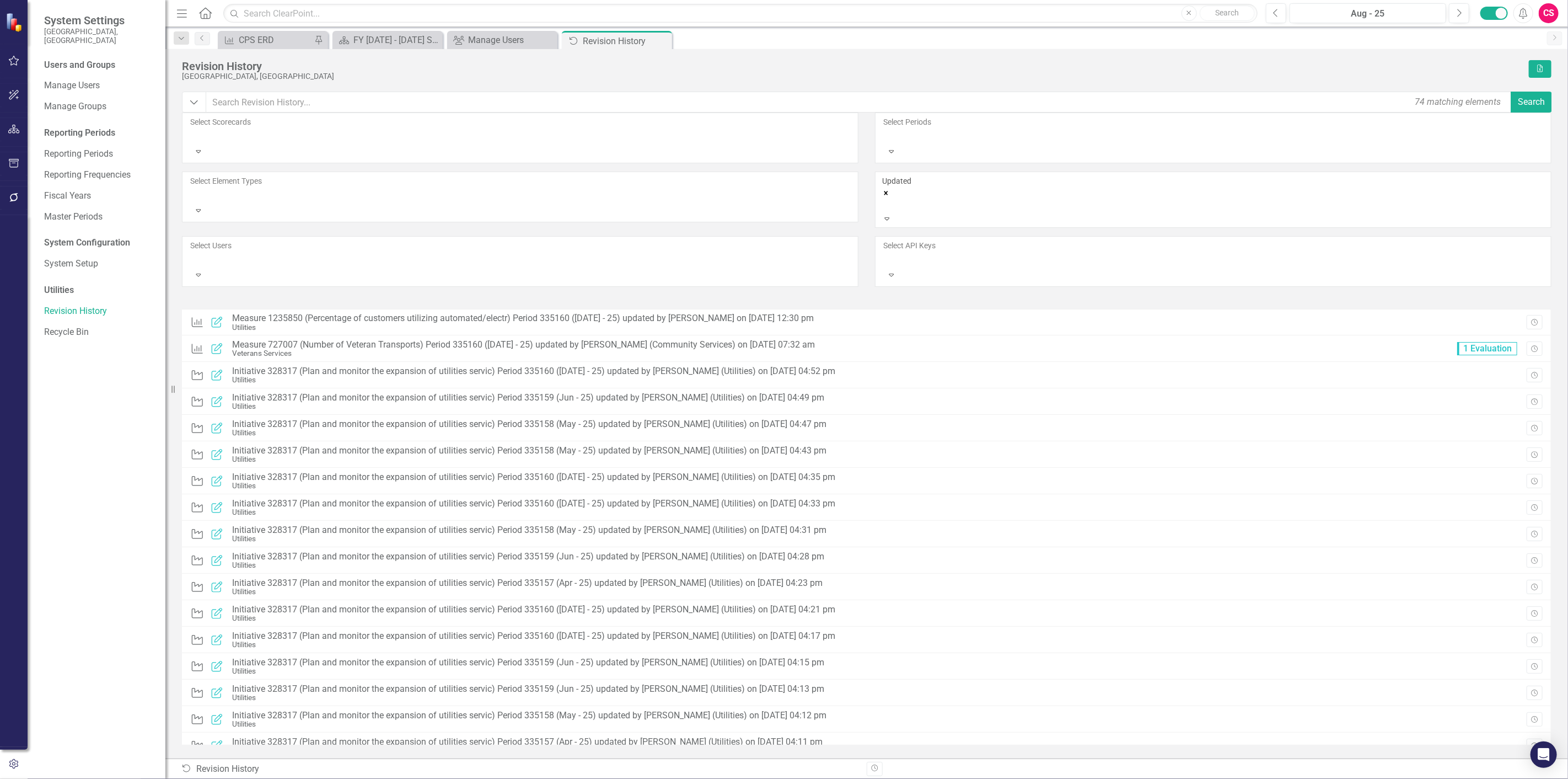
click at [920, 175] on div "Updated" at bounding box center [1213, 186] width 662 height 22
click at [889, 191] on icon "Remove Updated" at bounding box center [886, 193] width 4 height 4
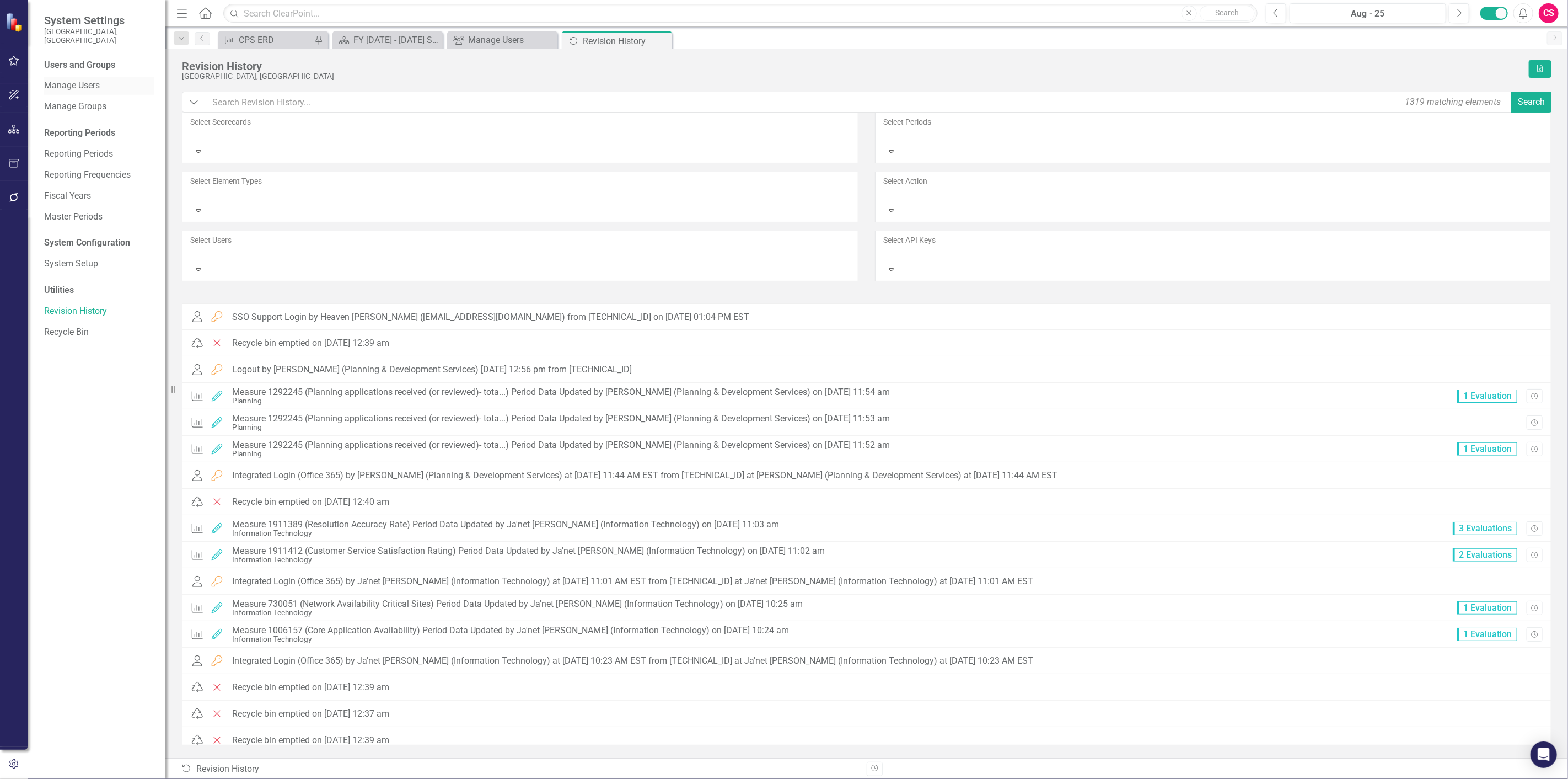
click at [59, 77] on div "Manage Users" at bounding box center [99, 85] width 110 height 18
click at [57, 80] on link "Manage Users" at bounding box center [99, 86] width 110 height 13
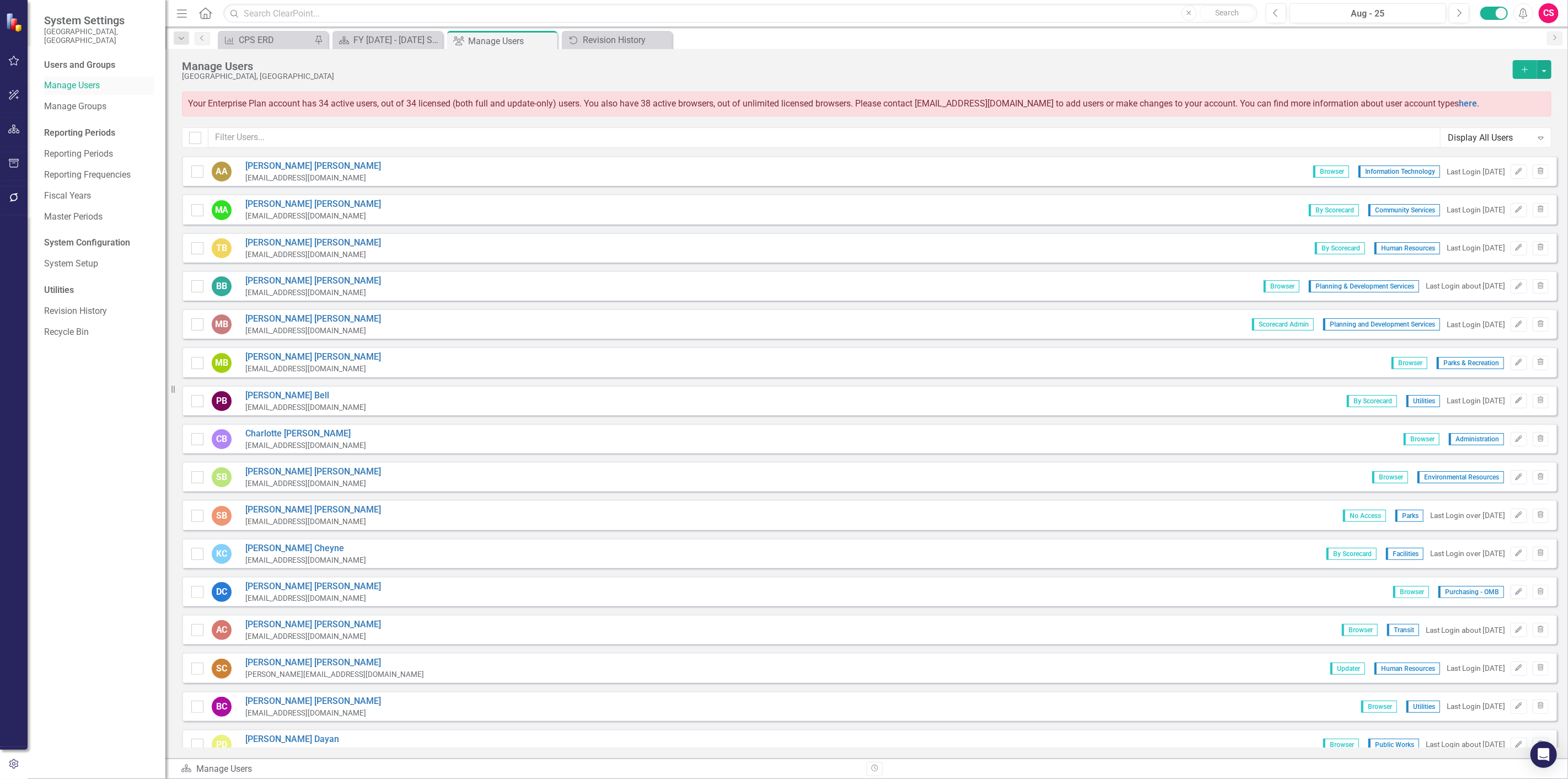
checkbox input "false"
click at [1458, 145] on div "Display All Users Expand" at bounding box center [1496, 138] width 110 height 19
click at [1462, 177] on div "Administrators" at bounding box center [1499, 177] width 93 height 13
